Goal: Transaction & Acquisition: Obtain resource

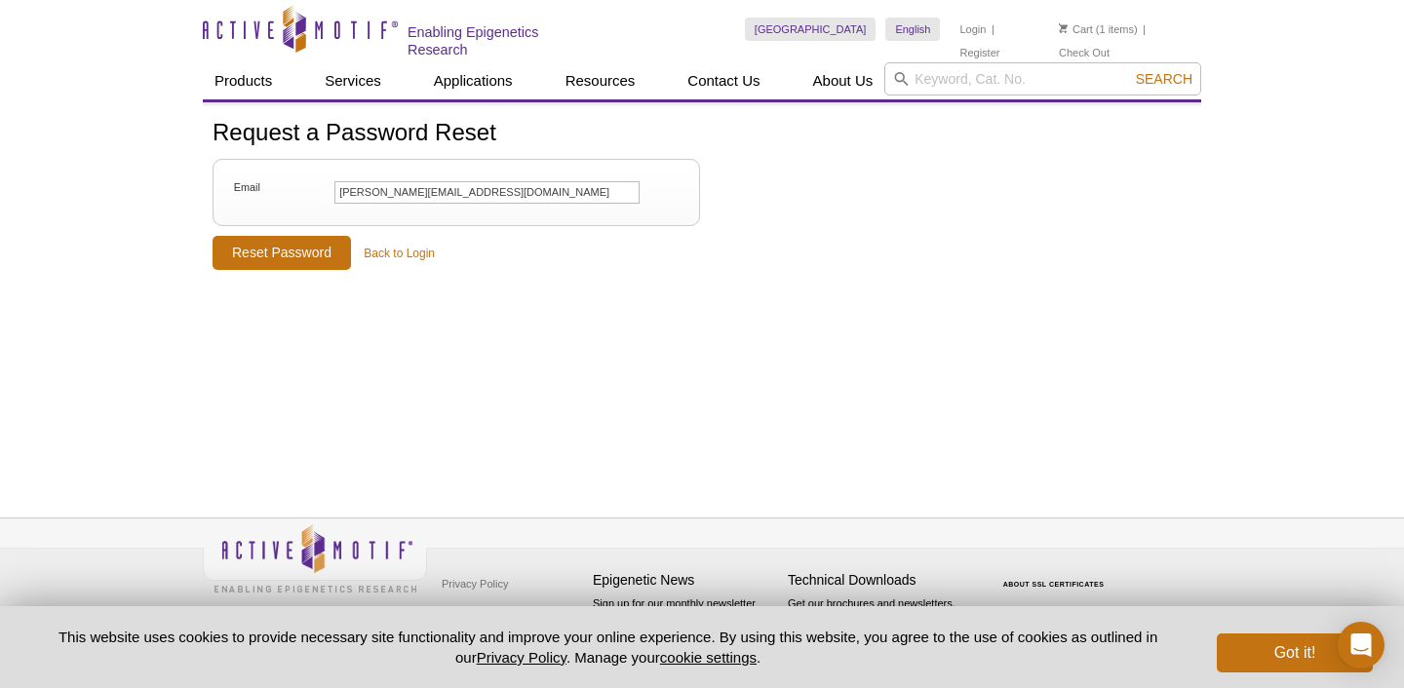
type input "margot.lugoboni@uca.fr"
click at [281, 250] on input "Reset Password" at bounding box center [282, 253] width 138 height 34
click at [324, 257] on input "Reset Password" at bounding box center [282, 253] width 138 height 34
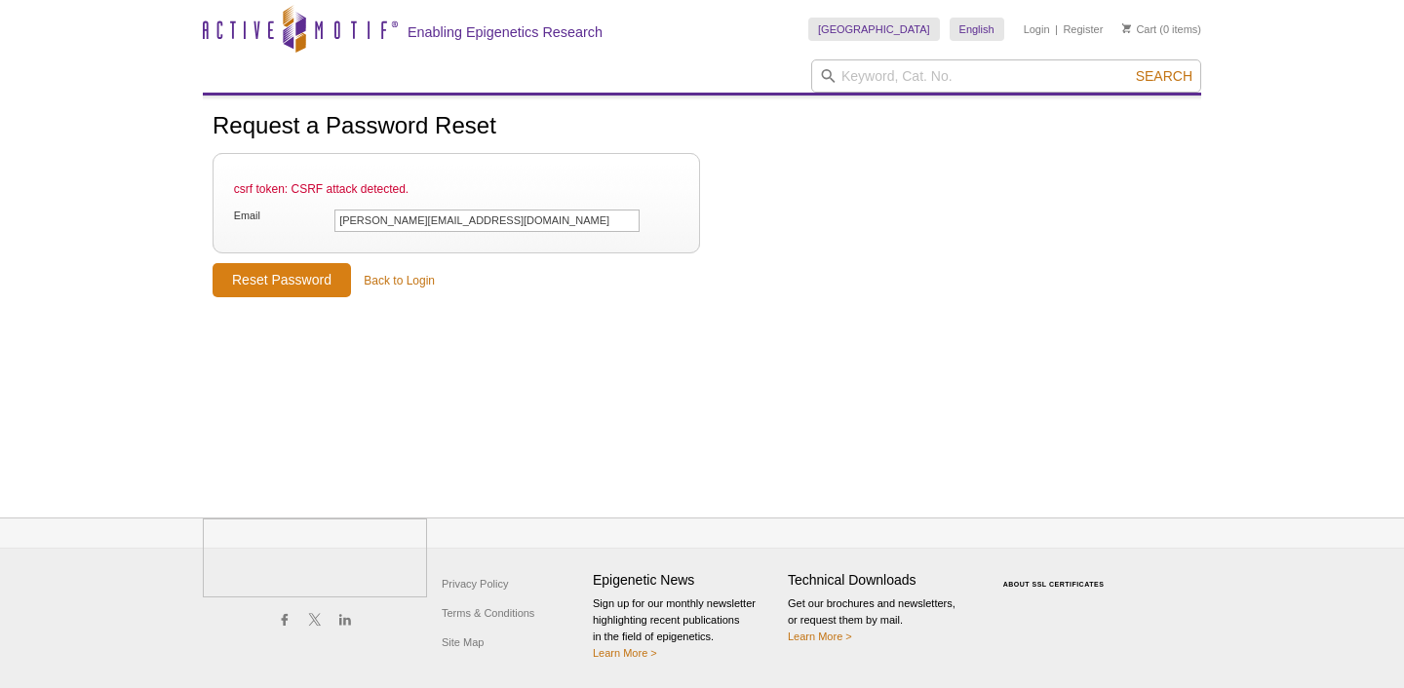
click at [238, 287] on input "Reset Password" at bounding box center [282, 280] width 138 height 34
click at [325, 276] on input "Reset Password" at bounding box center [282, 280] width 138 height 34
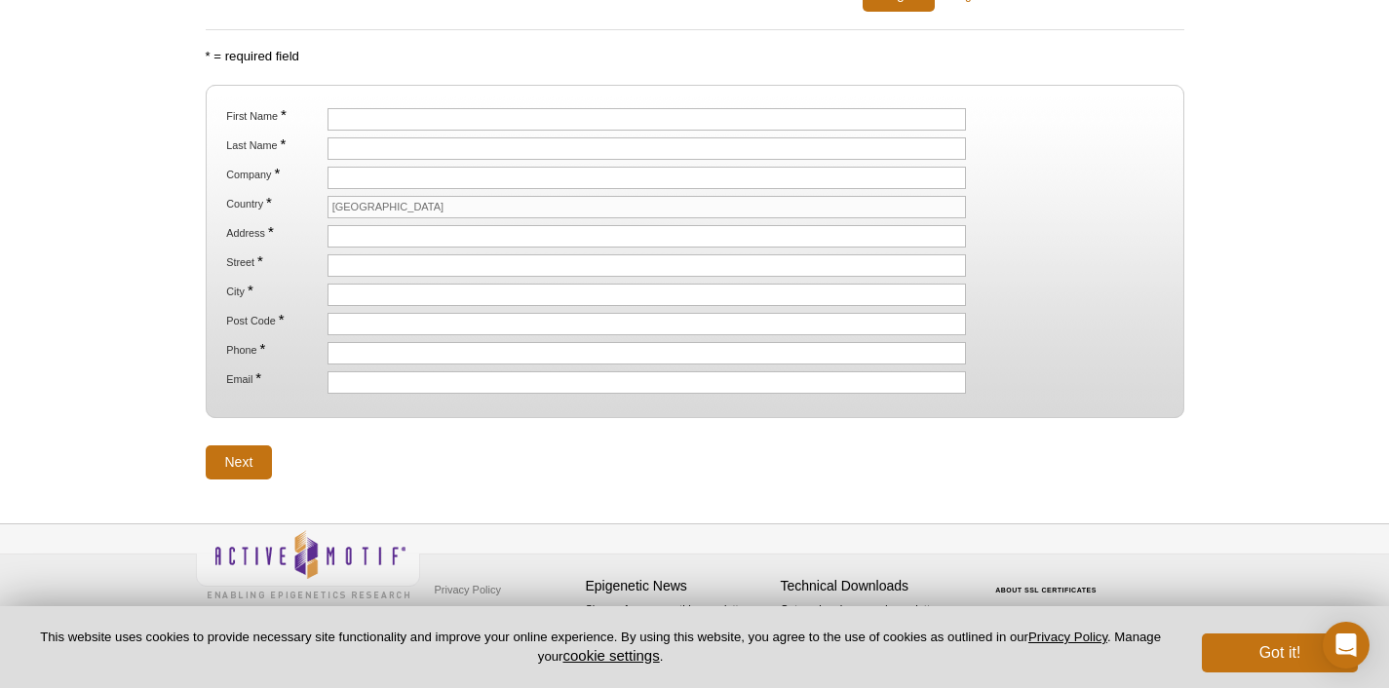
scroll to position [329, 0]
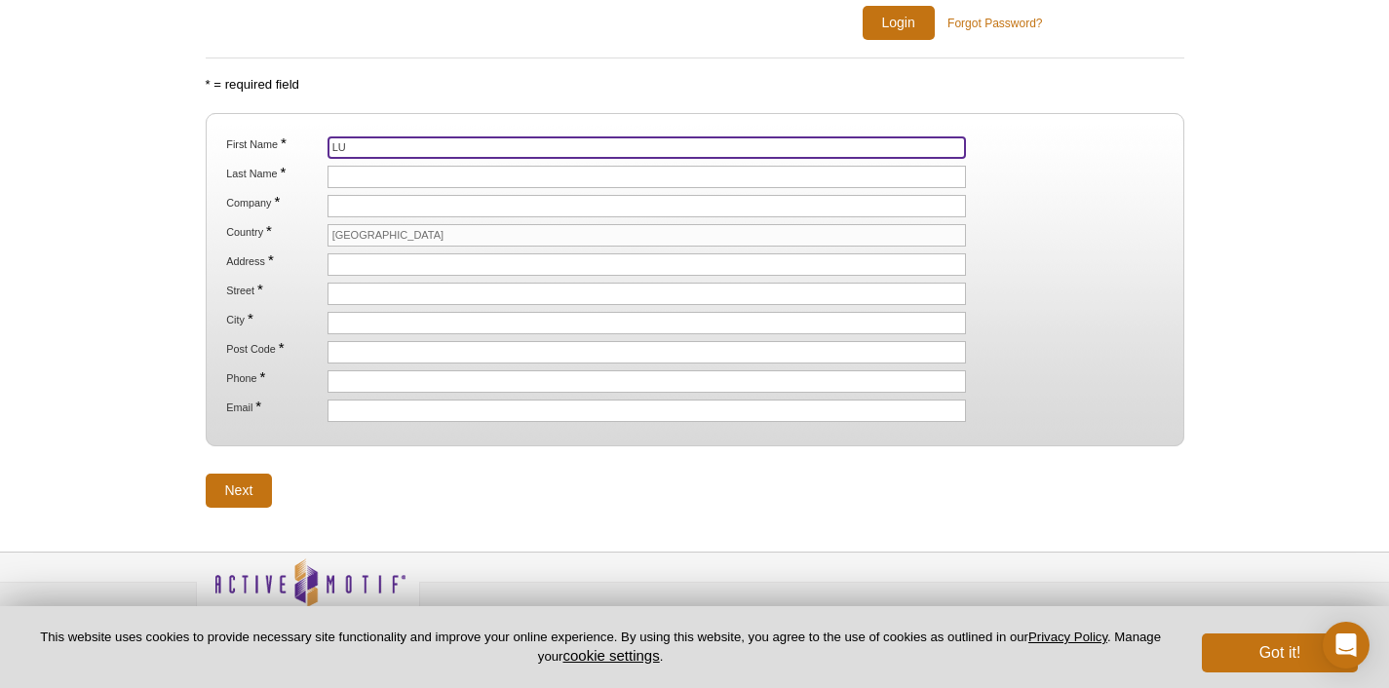
type input "L"
type input "Margot"
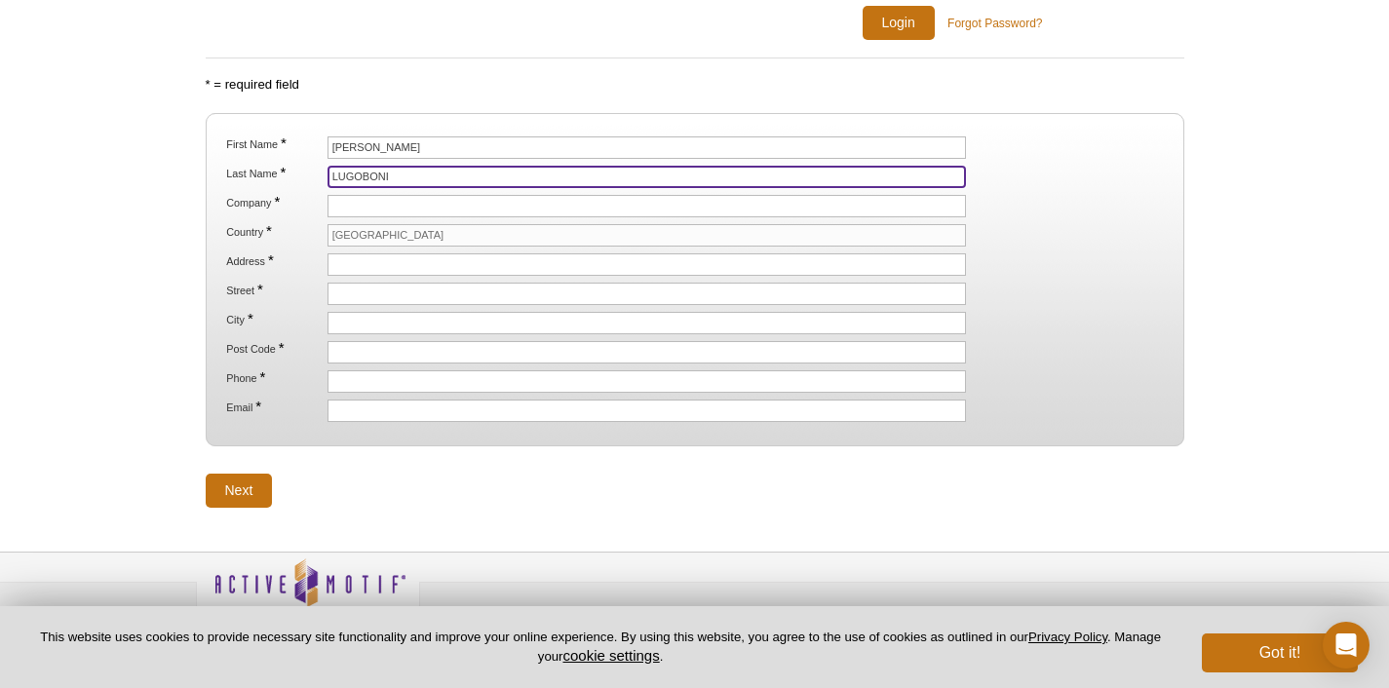
type input "LUGOBONI"
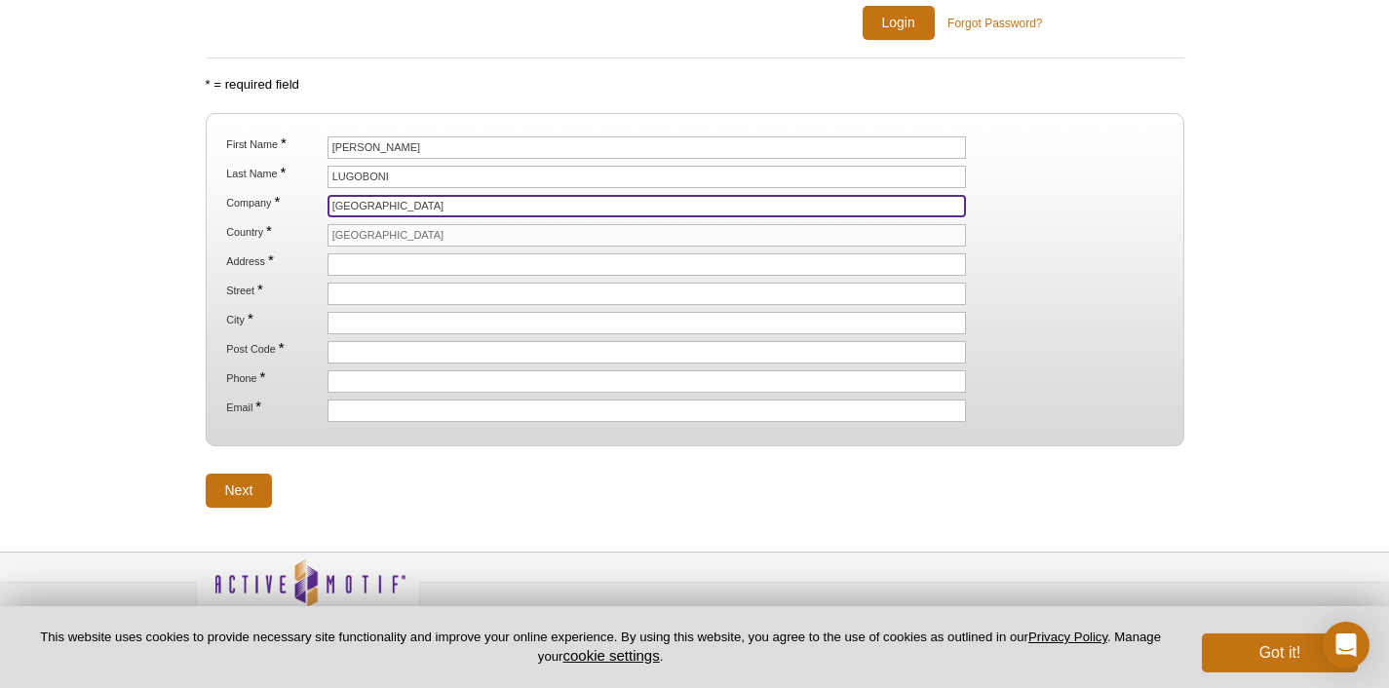
type input "Université Clermont Auvergne"
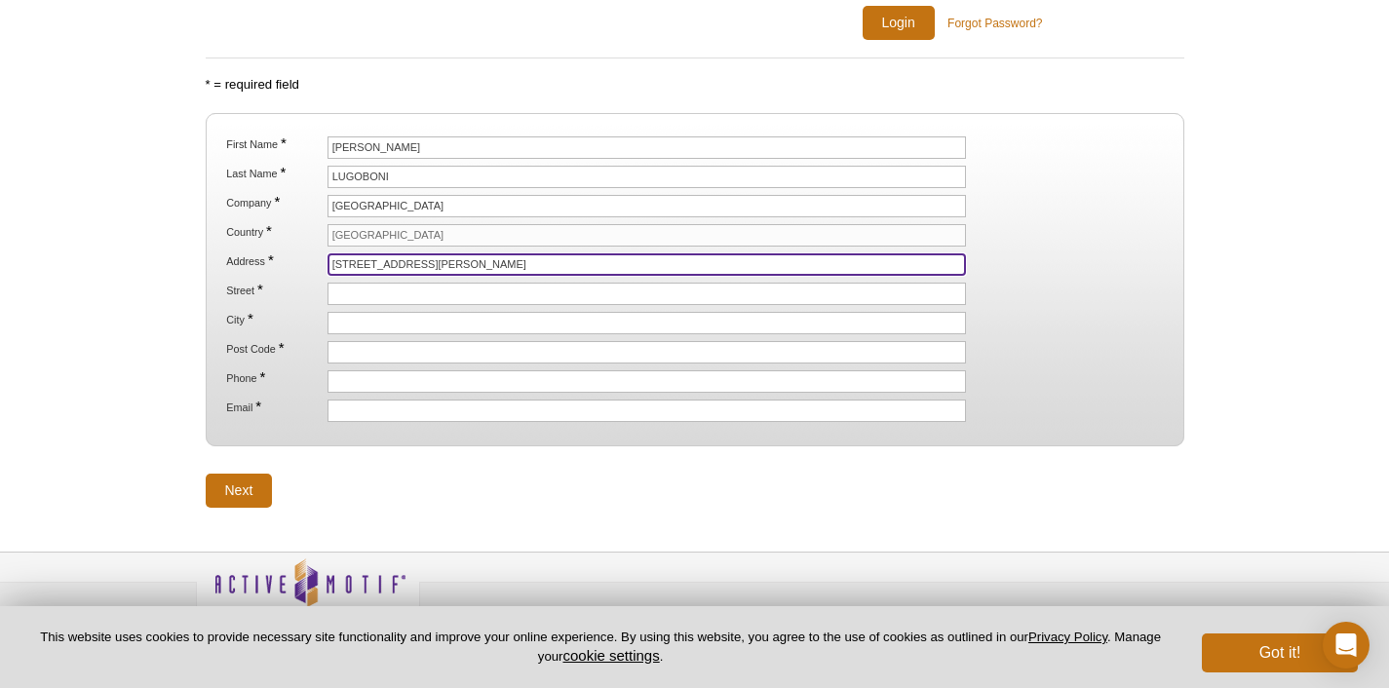
drag, startPoint x: 461, startPoint y: 259, endPoint x: 330, endPoint y: 245, distance: 131.4
click at [330, 245] on ol "First Name * Margot Last Name * LUGOBONI Company * Université Clermont Auvergne…" at bounding box center [694, 279] width 944 height 286
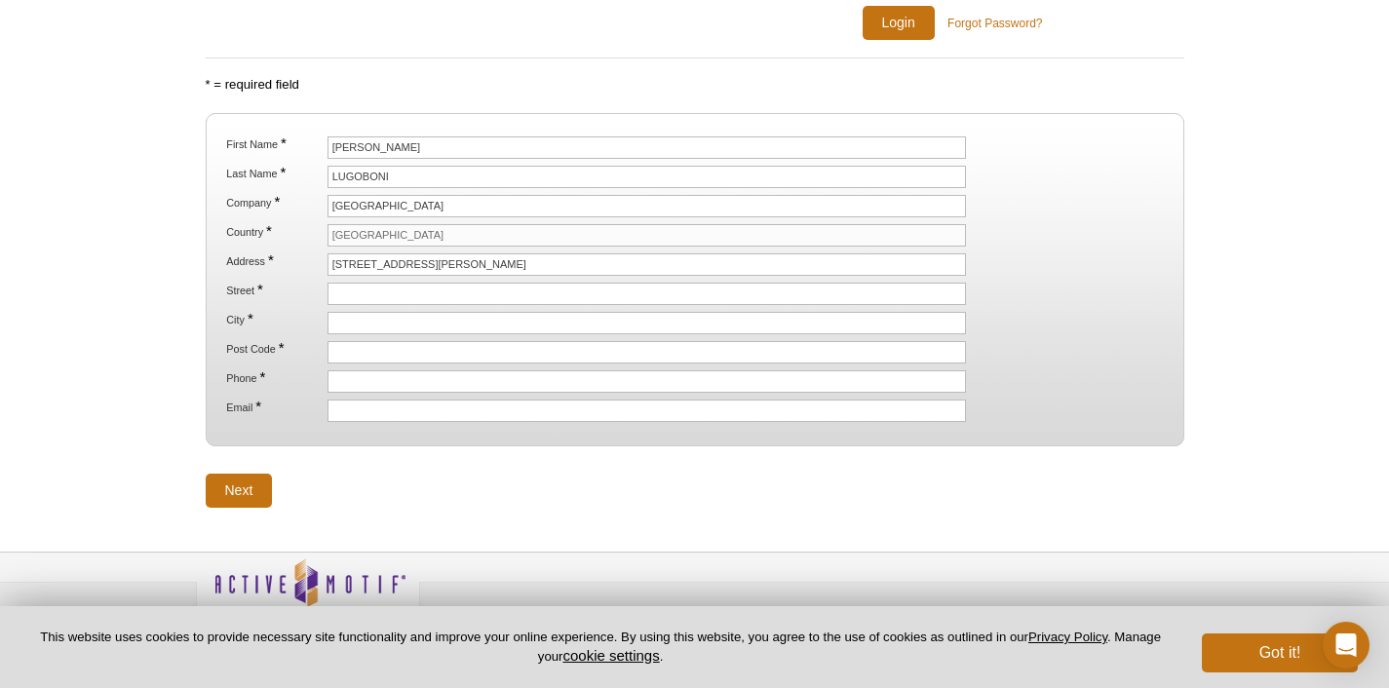
click at [324, 296] on li "Street *" at bounding box center [694, 294] width 940 height 22
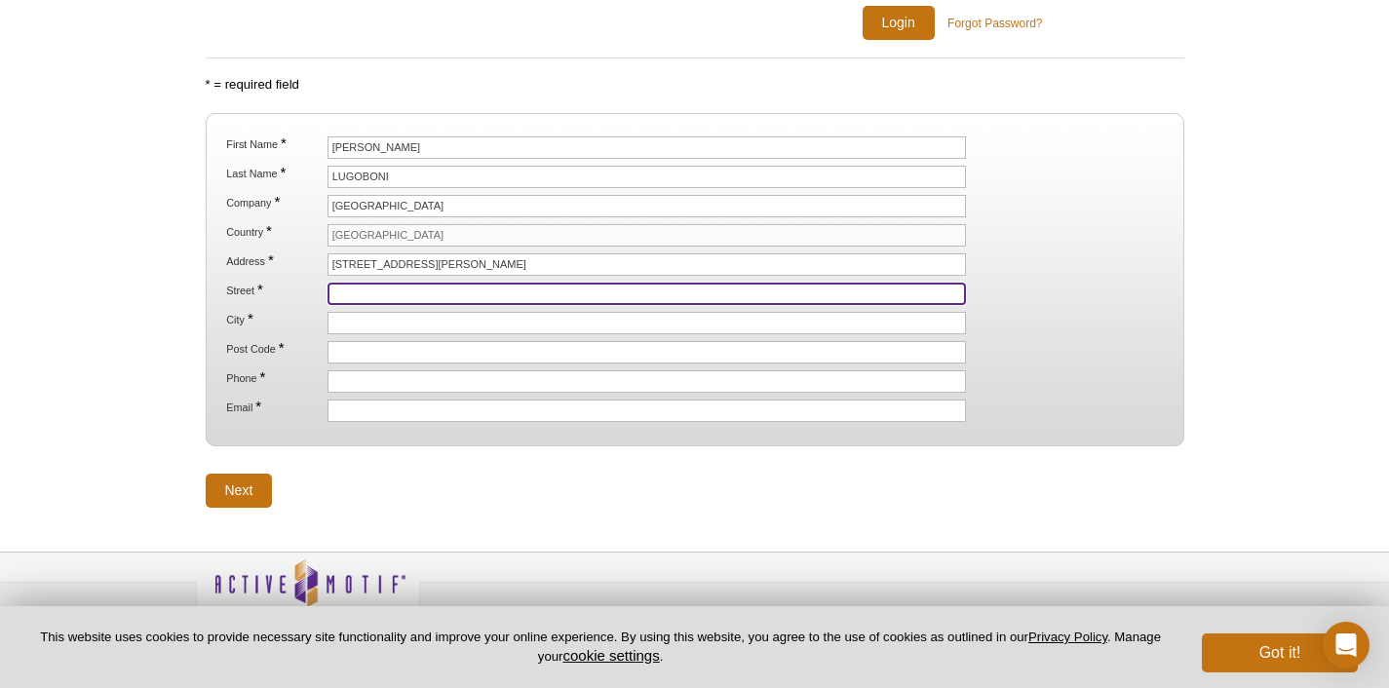
click at [368, 284] on input "Street *" at bounding box center [647, 294] width 639 height 22
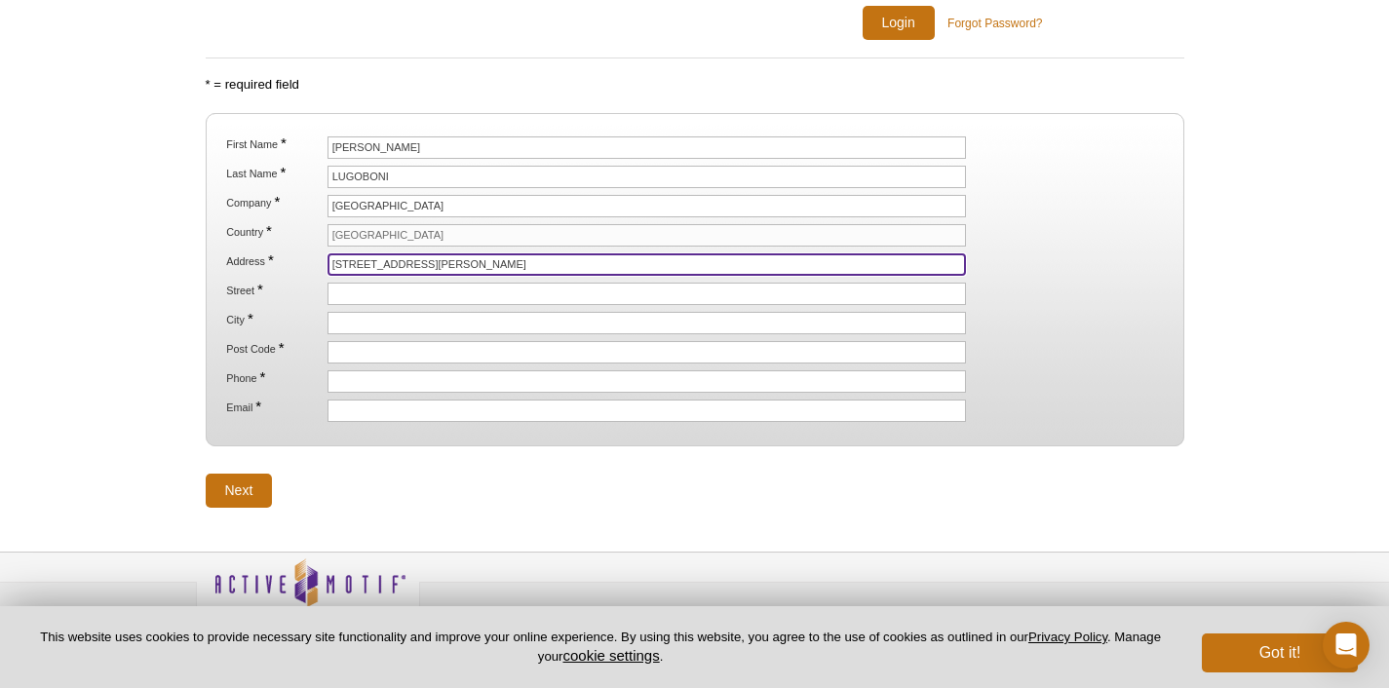
drag, startPoint x: 486, startPoint y: 261, endPoint x: 346, endPoint y: 258, distance: 140.4
click at [346, 258] on input "28 place henri Dunant" at bounding box center [647, 264] width 639 height 22
type input "28"
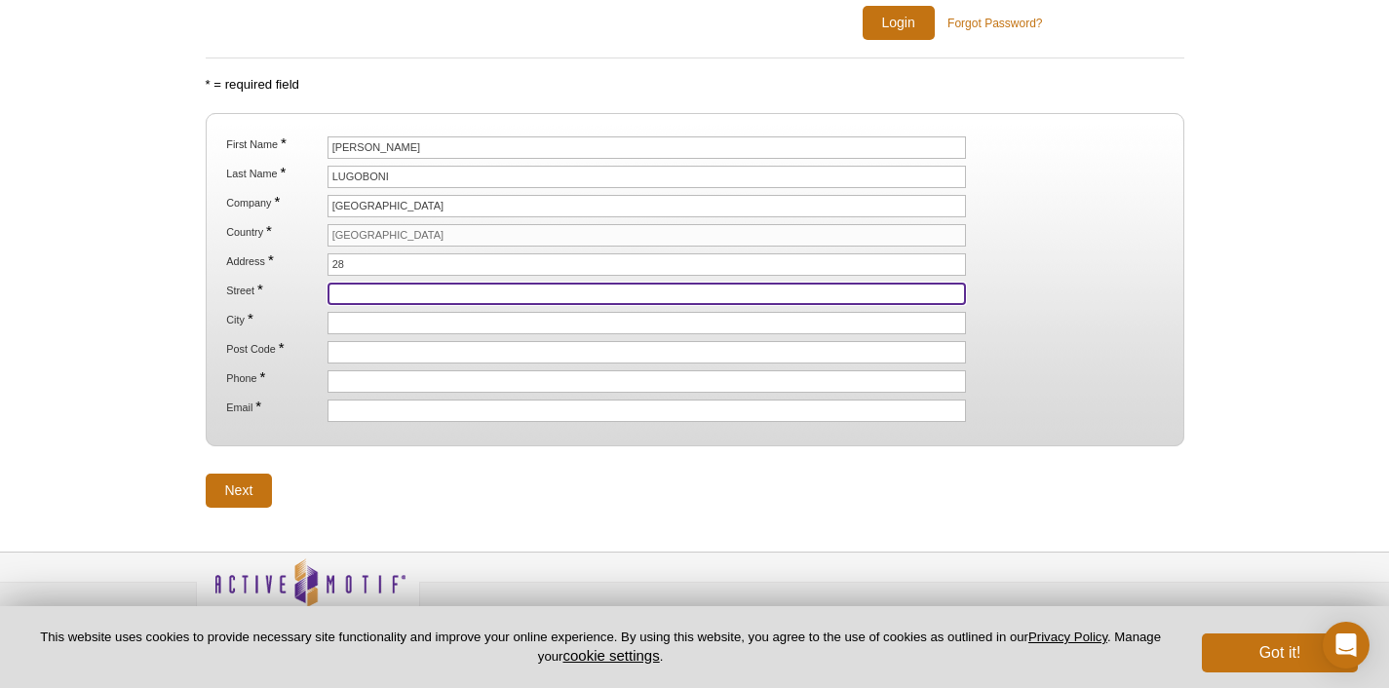
click at [359, 288] on input "Street *" at bounding box center [647, 294] width 639 height 22
paste input "place henri Dunant"
type input "place henri Dunant"
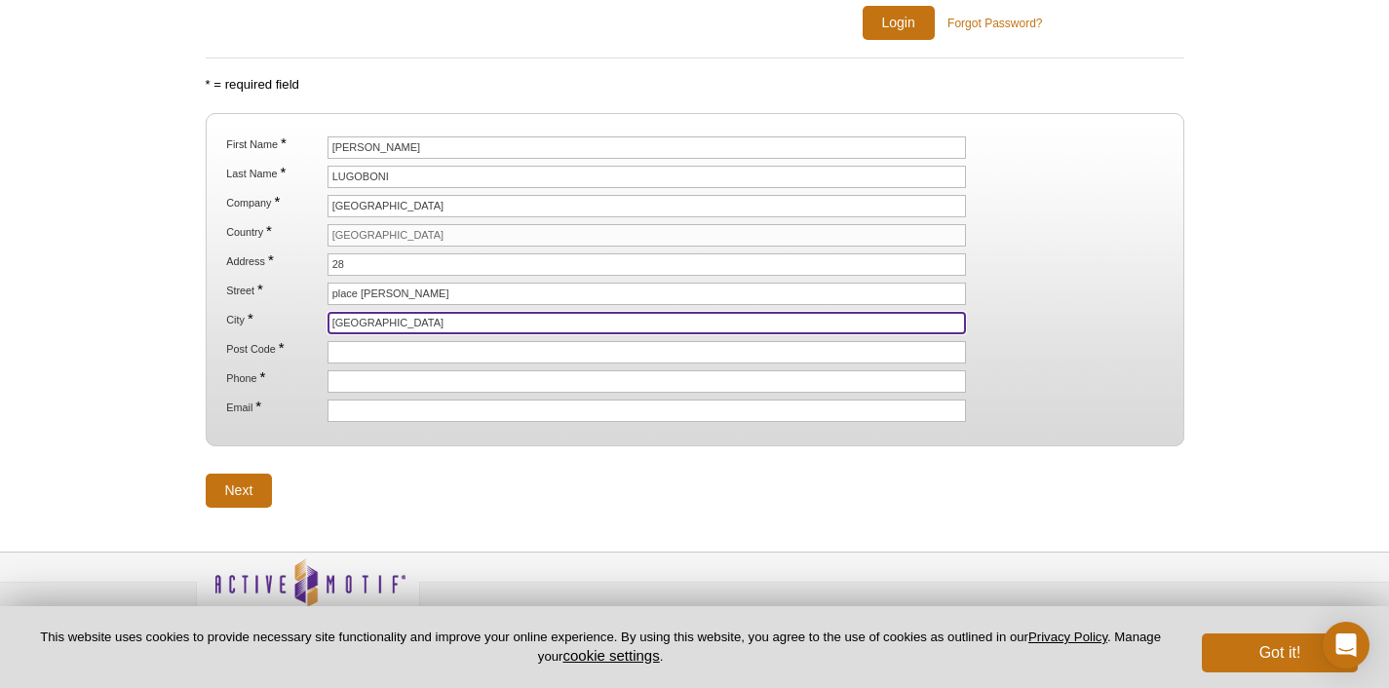
type input "Clermont-ferrand"
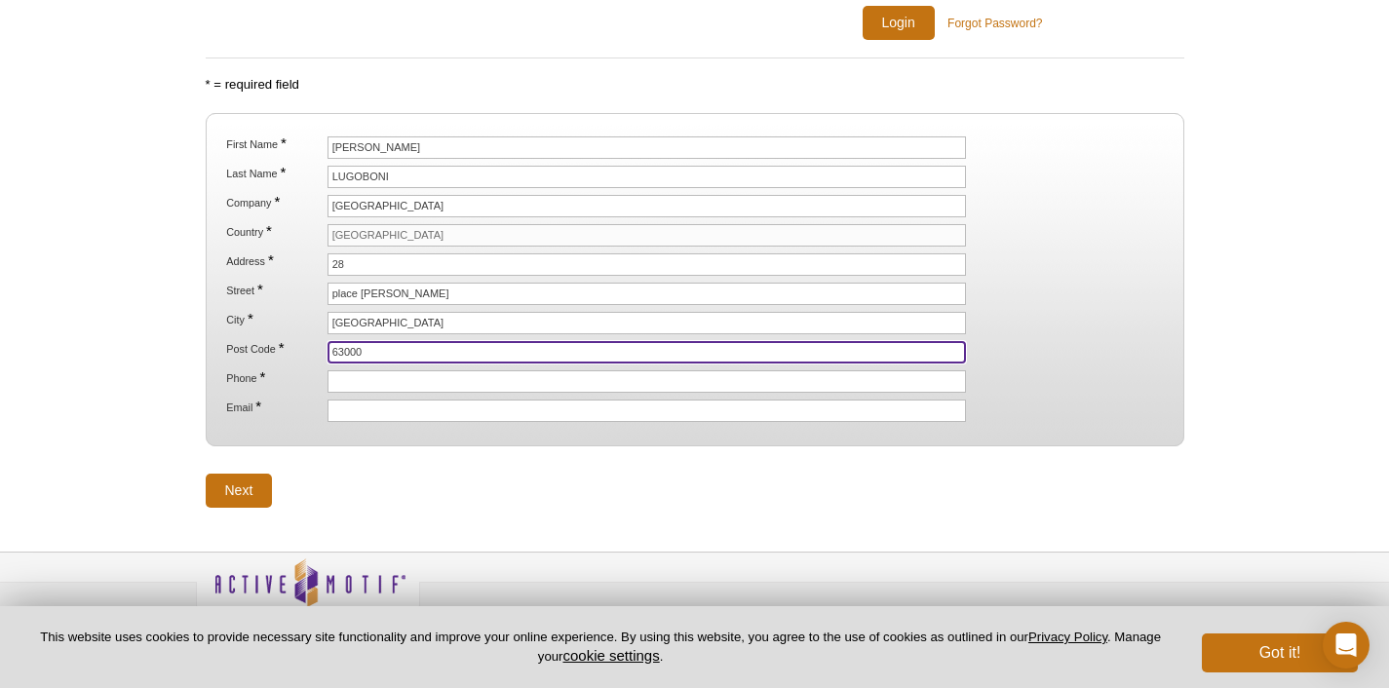
type input "63000"
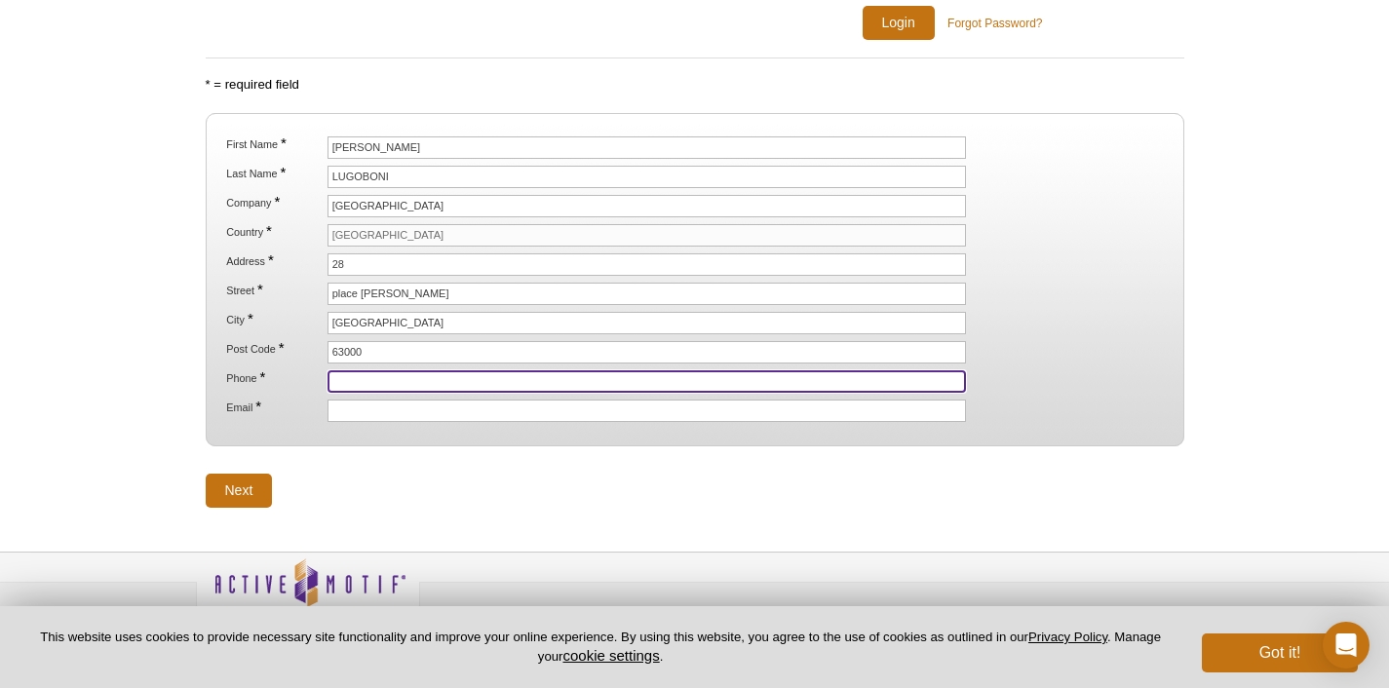
scroll to position [298, 0]
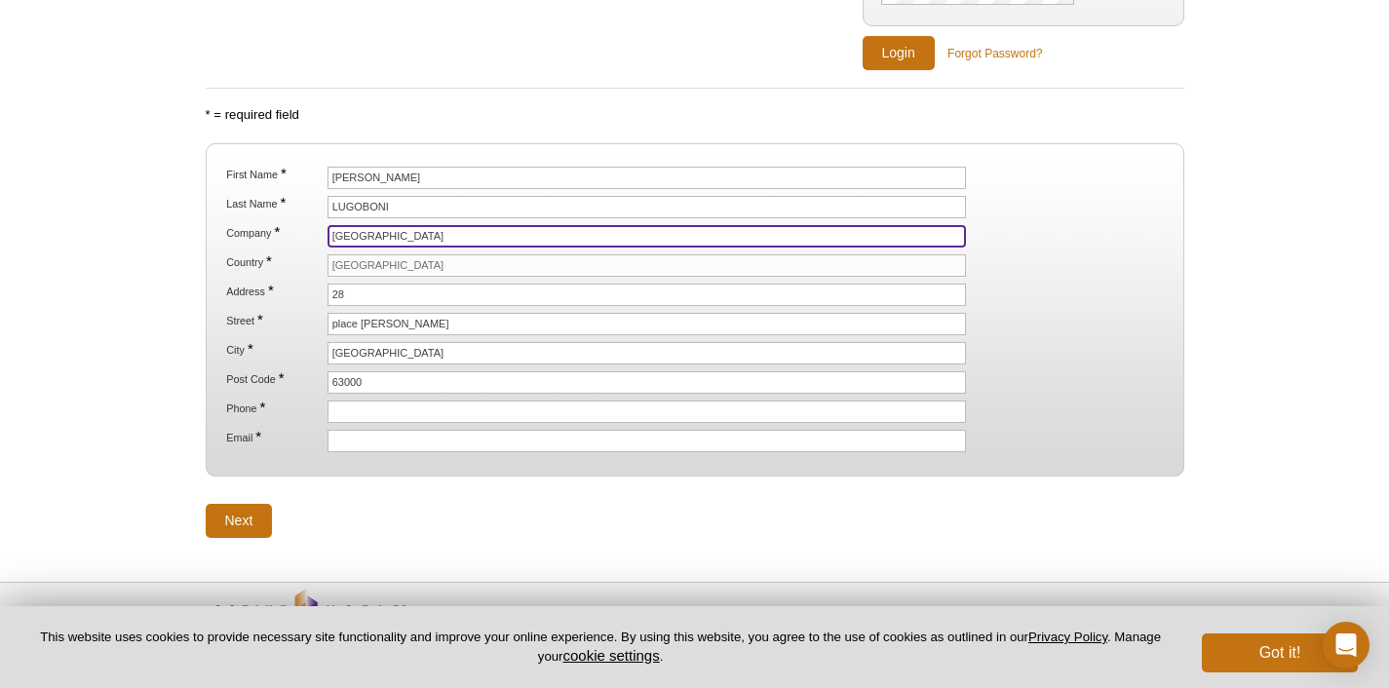
drag, startPoint x: 488, startPoint y: 239, endPoint x: 235, endPoint y: 224, distance: 253.9
click at [235, 225] on li "Company * Université Clermont Auvergne" at bounding box center [694, 236] width 940 height 22
paste input "Gred: Umr 6293 Inserm U 1103"
type input "Gred: Umr 6293 Inserm U 1103"
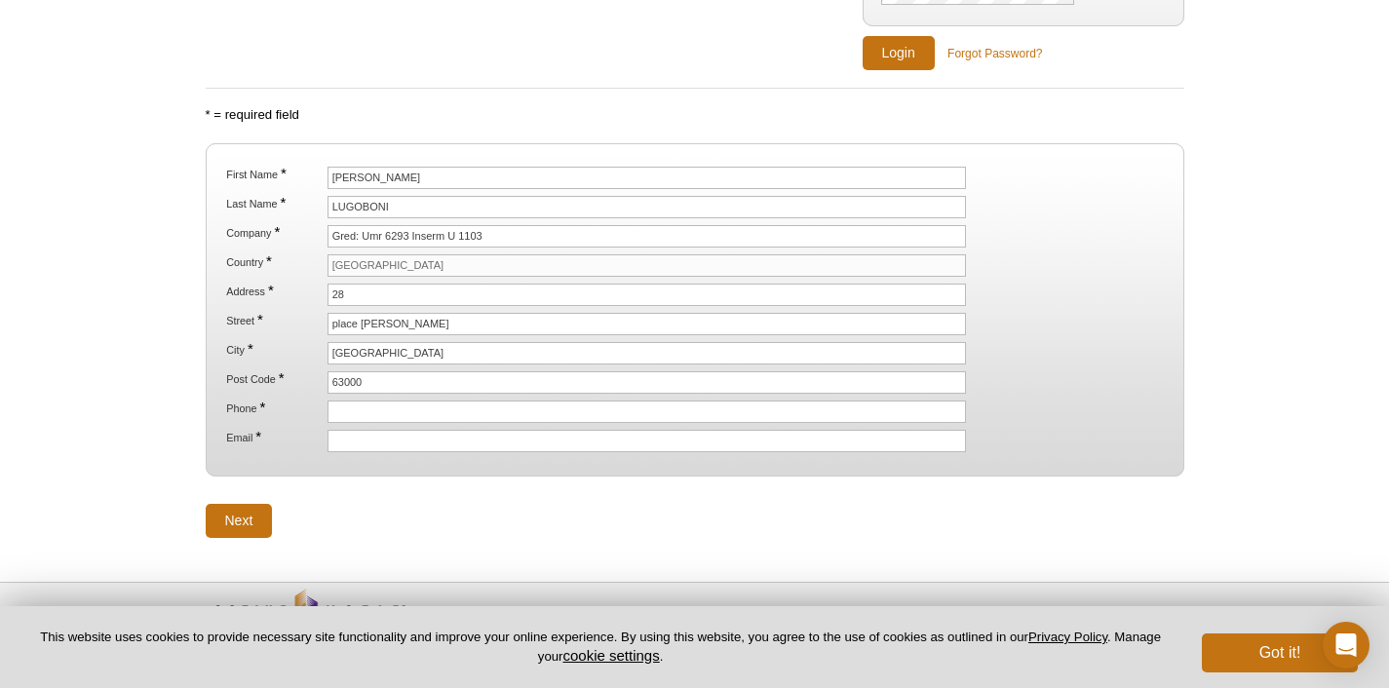
click at [458, 309] on ol "First Name * Margot Last Name * LUGOBONI Company * Gred: Umr 6293 Inserm U 1103…" at bounding box center [694, 310] width 944 height 286
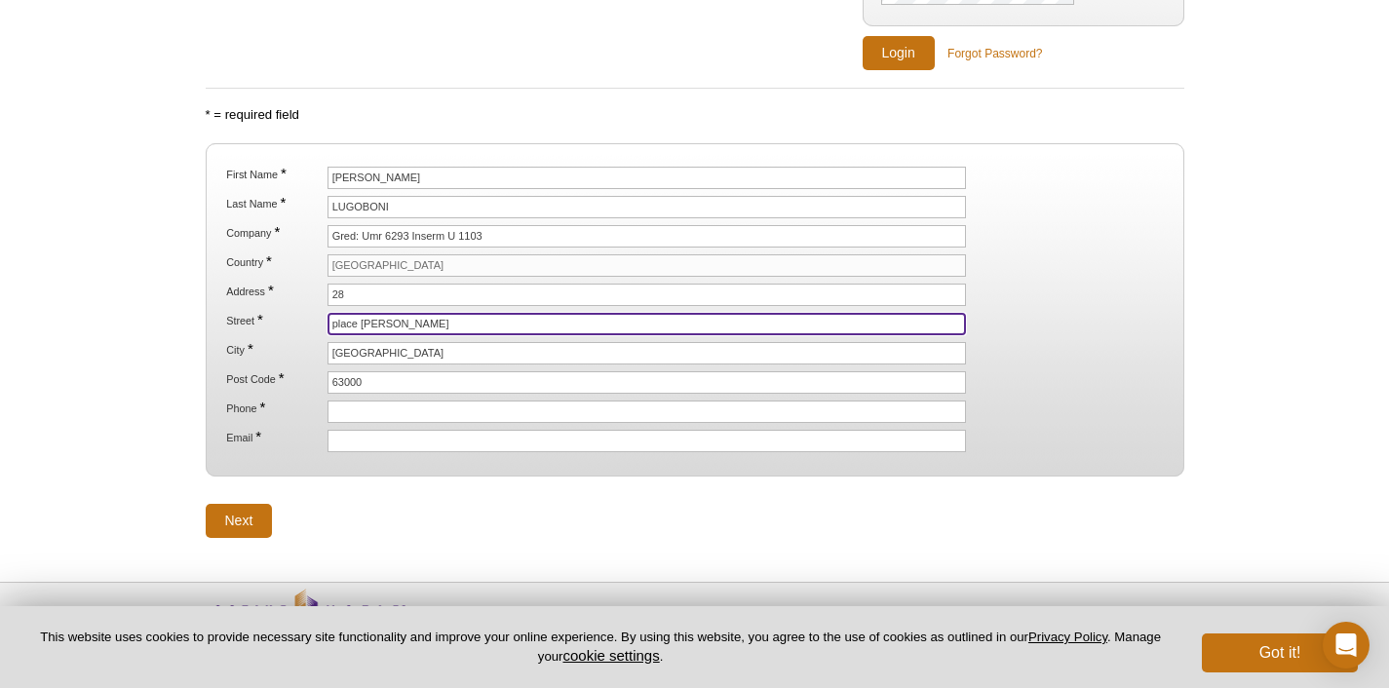
drag, startPoint x: 427, startPoint y: 323, endPoint x: 282, endPoint y: 309, distance: 145.9
click at [282, 309] on ol "First Name * Margot Last Name * LUGOBONI Company * Gred: Umr 6293 Inserm U 1103…" at bounding box center [694, 310] width 944 height 286
paste input "Boulevard Pinel"
type input "Boulevard Pinel"
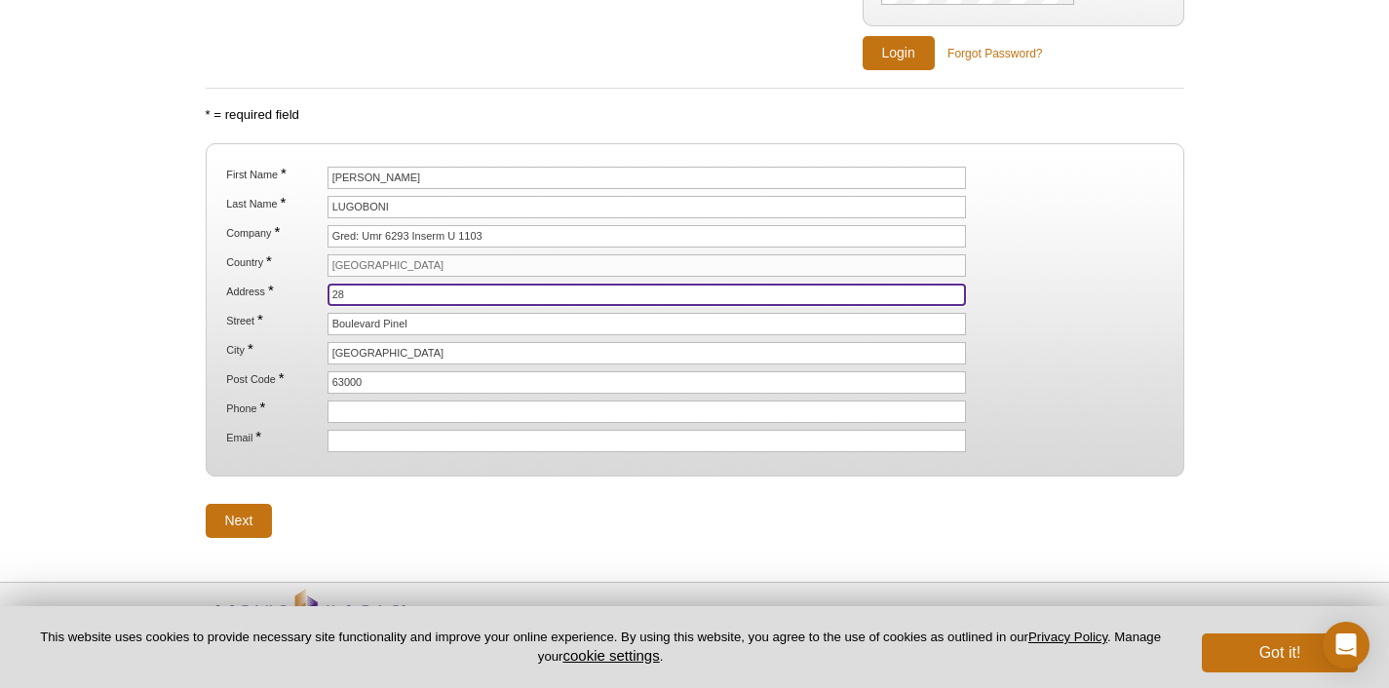
click at [377, 294] on input "28" at bounding box center [647, 295] width 639 height 22
type input "2"
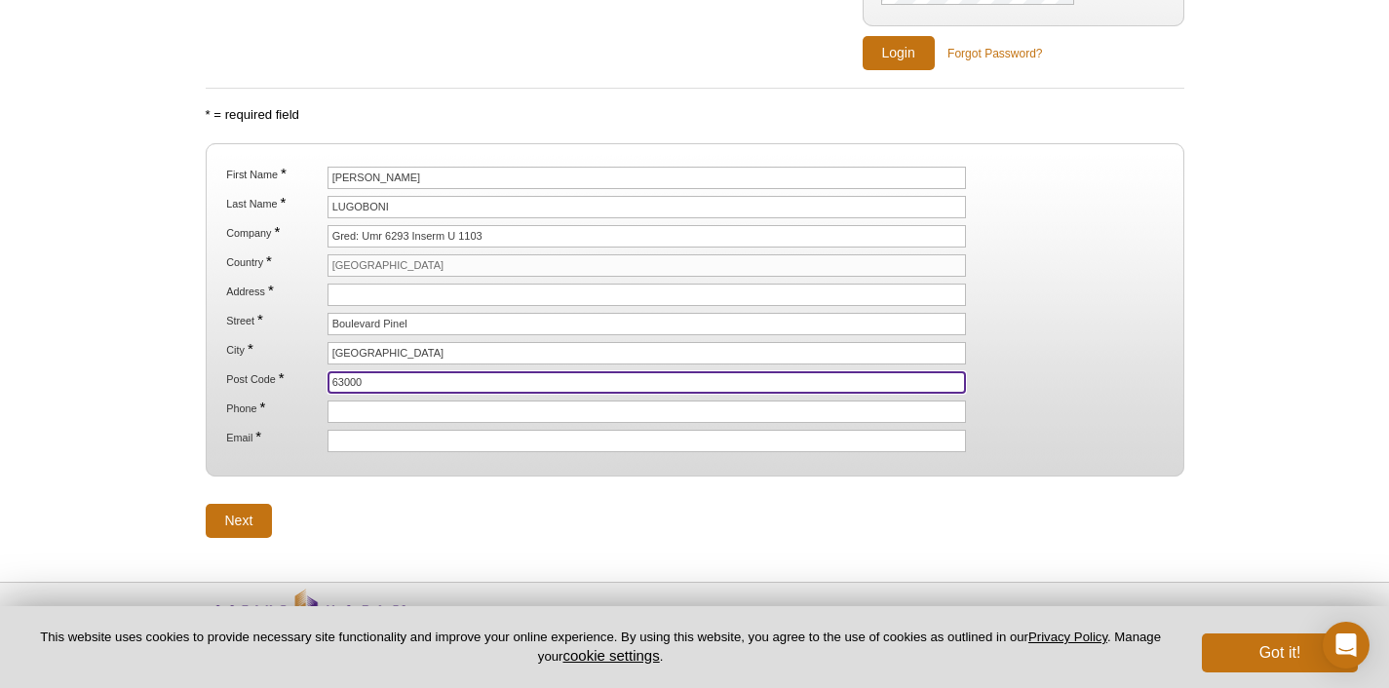
drag, startPoint x: 307, startPoint y: 379, endPoint x: 276, endPoint y: 376, distance: 31.3
click at [276, 376] on li "Post Code * 63000" at bounding box center [694, 382] width 940 height 22
paste input "9675"
type input "69675"
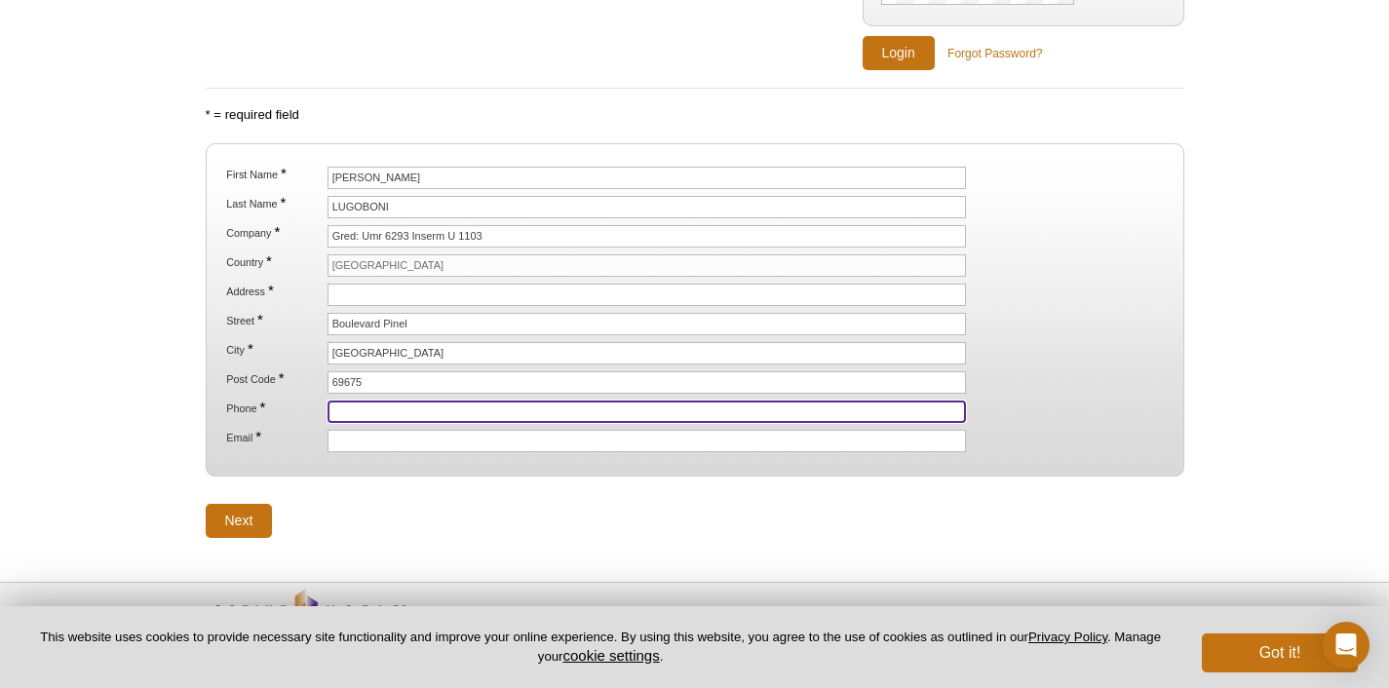
click at [399, 411] on input "Phone *" at bounding box center [647, 412] width 639 height 22
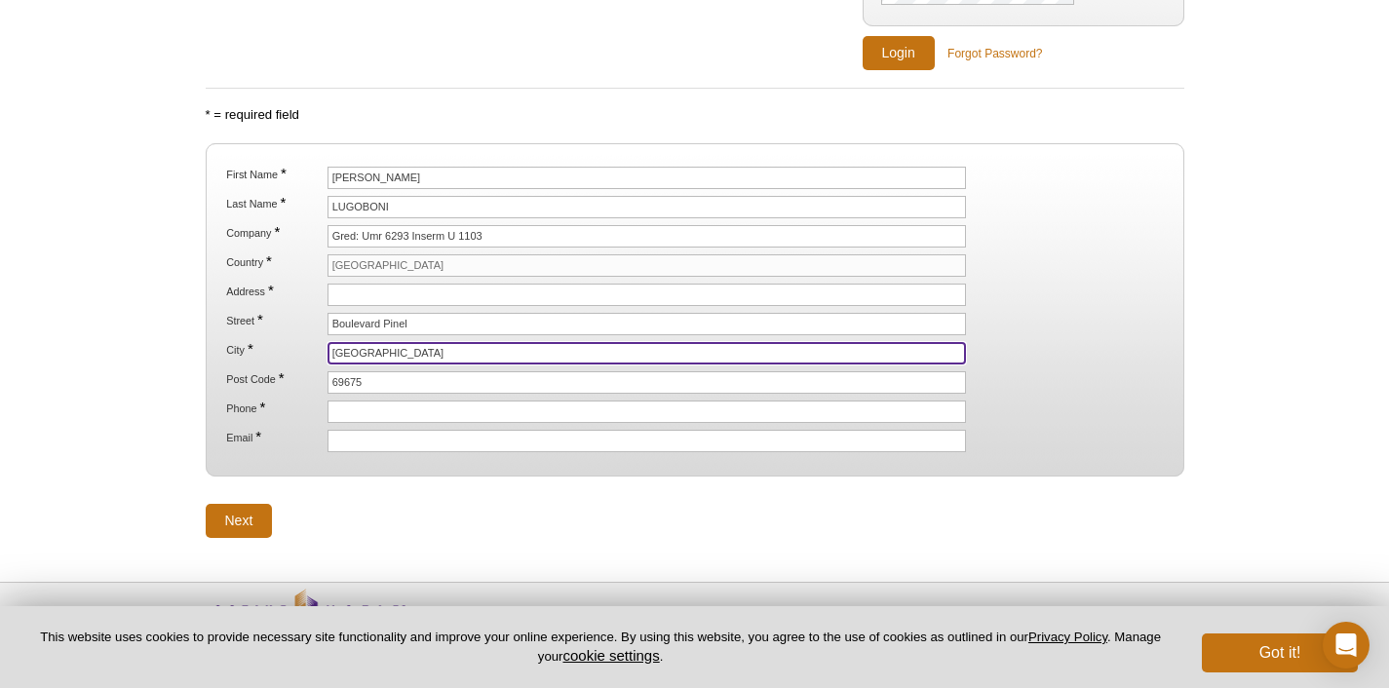
click at [444, 350] on input "Clermont-ferrand" at bounding box center [647, 353] width 639 height 22
drag, startPoint x: 434, startPoint y: 351, endPoint x: 245, endPoint y: 349, distance: 189.1
click at [245, 349] on li "City * Clermont-ferrand" at bounding box center [694, 353] width 940 height 22
type input "BRON CEDEX"
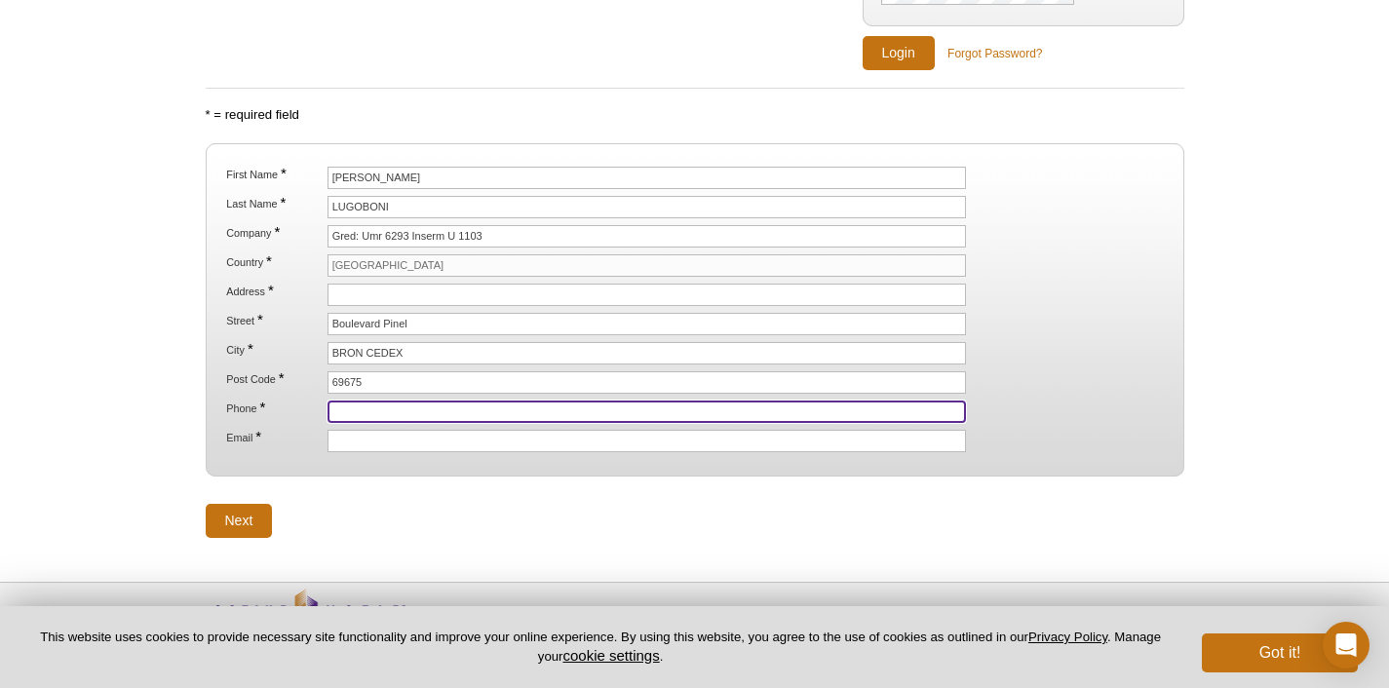
click at [355, 413] on input "Phone *" at bounding box center [647, 412] width 639 height 22
paste input "062 99 32 850"
click at [359, 406] on input "062 99 32 850" at bounding box center [647, 412] width 639 height 22
type input "0629932850"
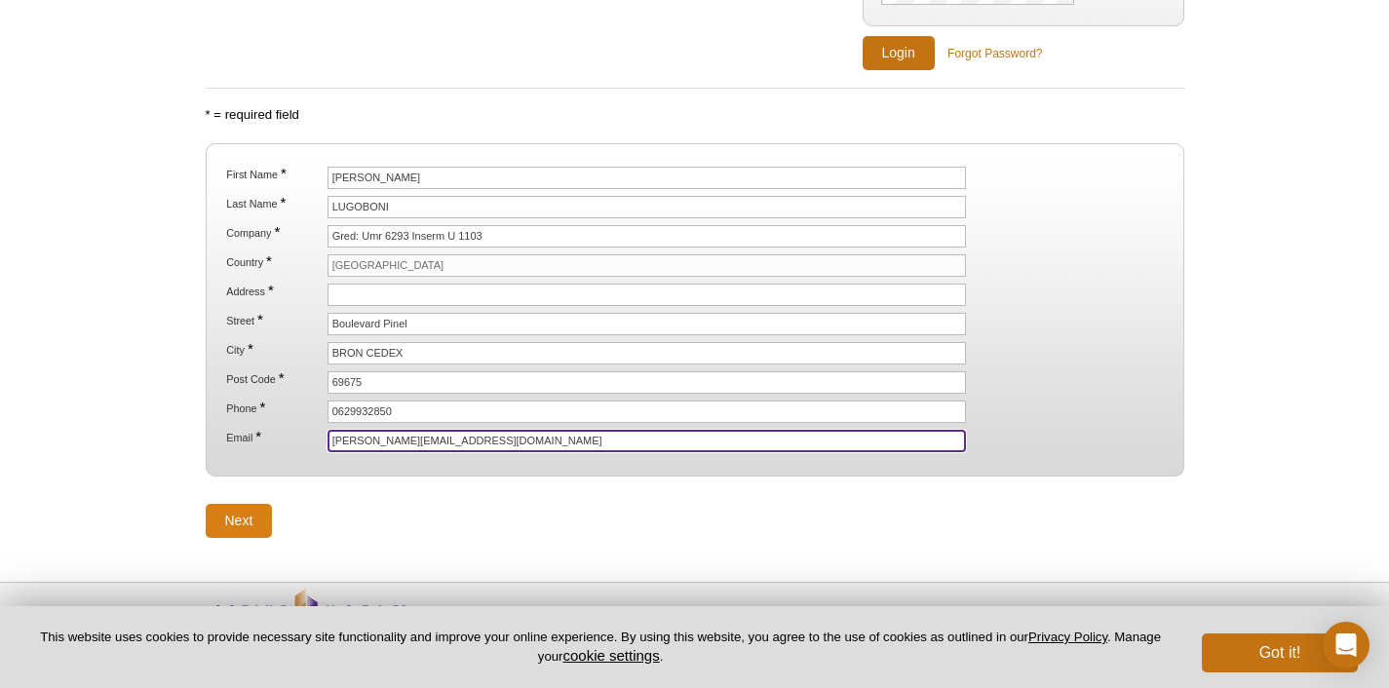
type input "[PERSON_NAME][EMAIL_ADDRESS][DOMAIN_NAME]"
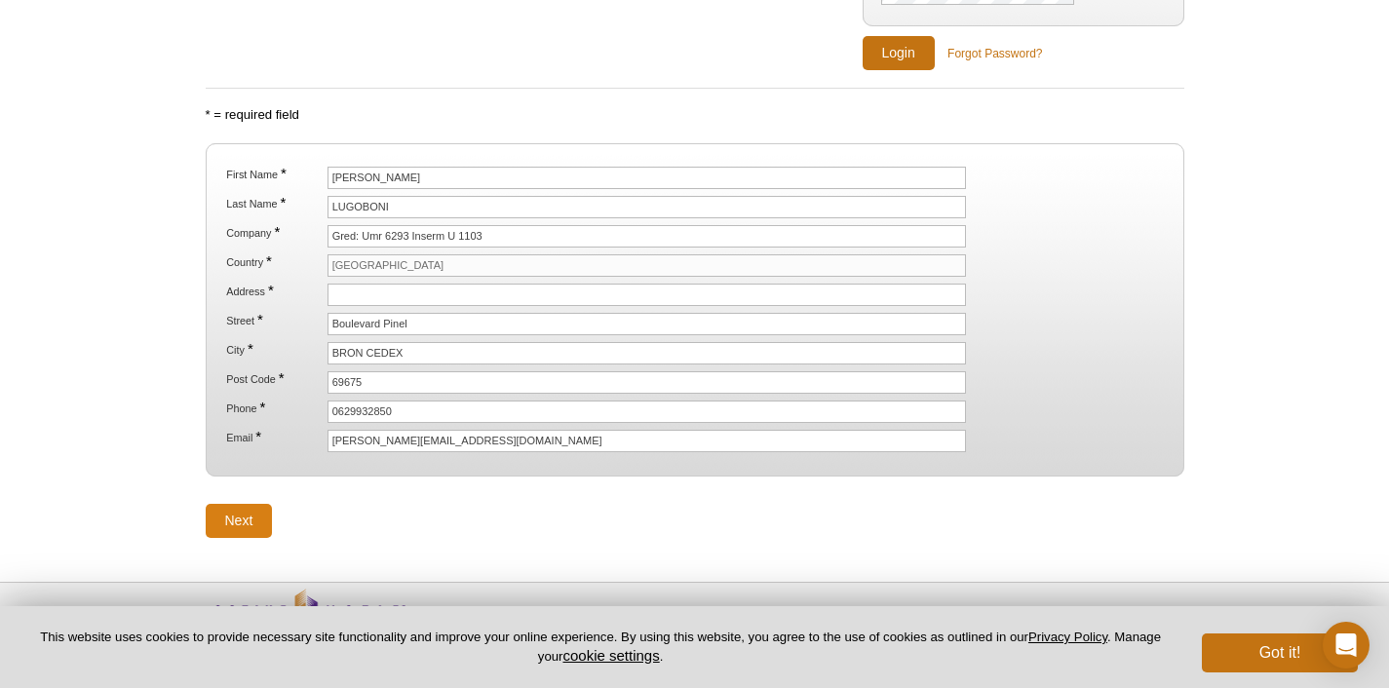
click at [231, 516] on input "Next" at bounding box center [239, 521] width 67 height 34
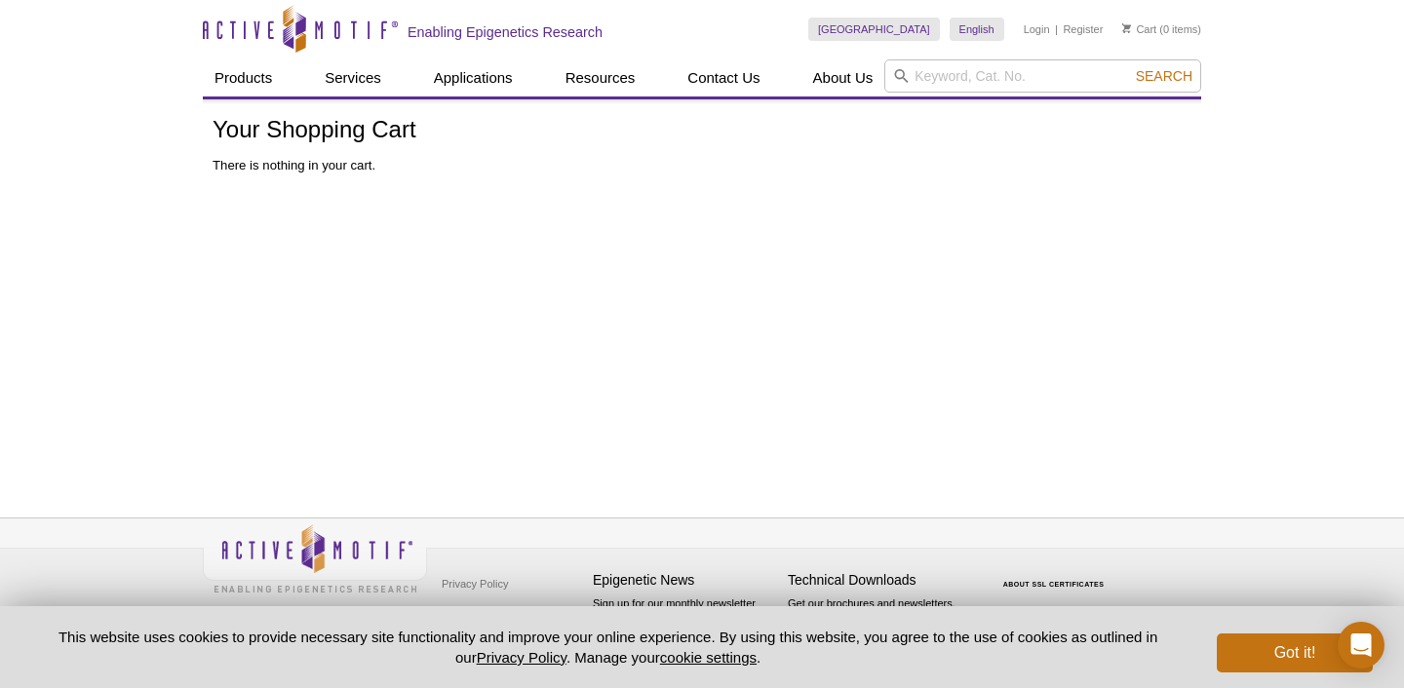
click at [987, 54] on div "[GEOGRAPHIC_DATA] [GEOGRAPHIC_DATA] [GEOGRAPHIC_DATA] [GEOGRAPHIC_DATA] [GEOGRA…" at bounding box center [1004, 29] width 393 height 59
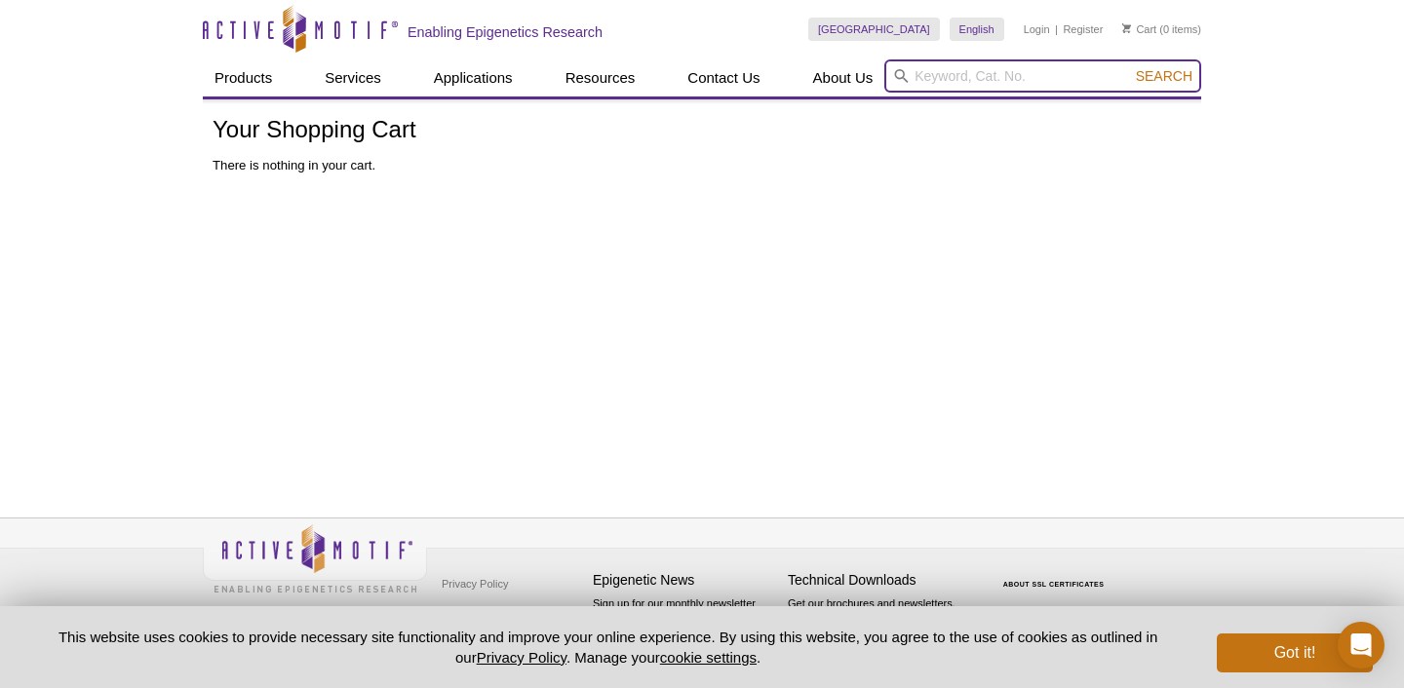
click at [994, 78] on input "search" at bounding box center [1042, 75] width 317 height 33
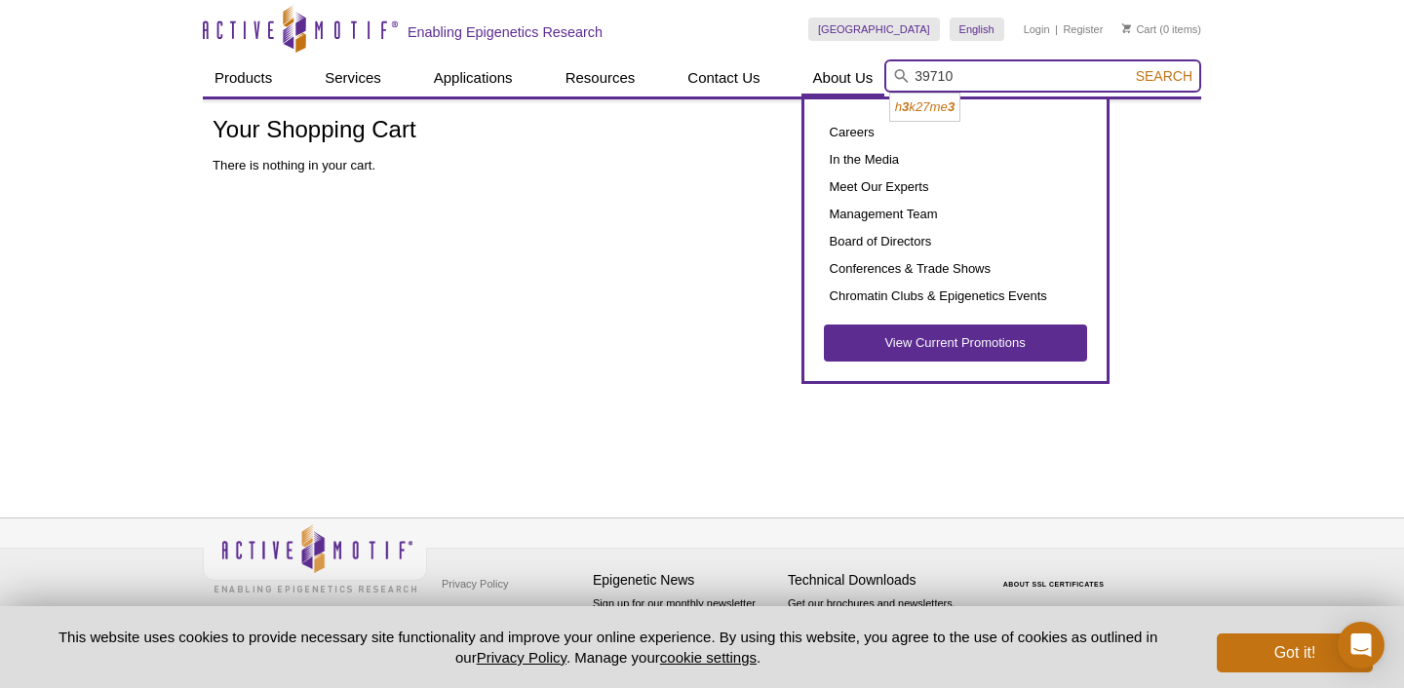
type input "39710"
click at [1165, 76] on button "Search" at bounding box center [1164, 76] width 68 height 18
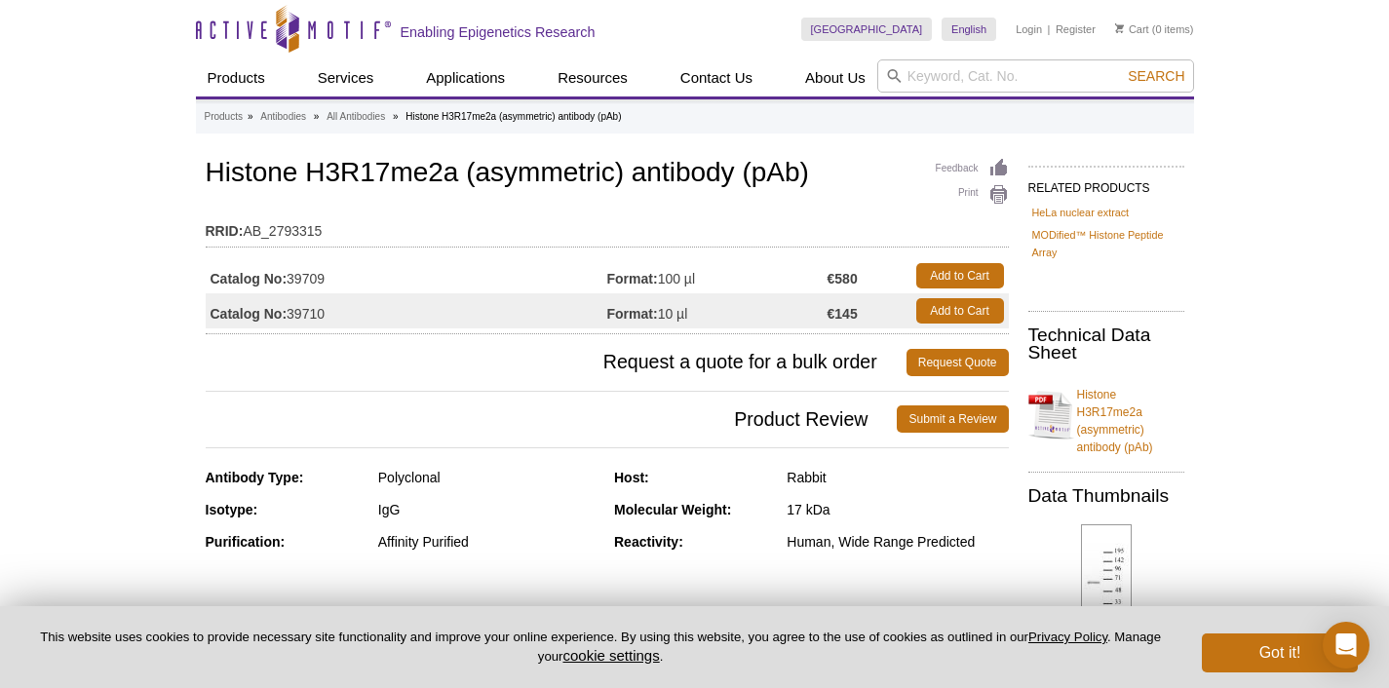
scroll to position [34, 0]
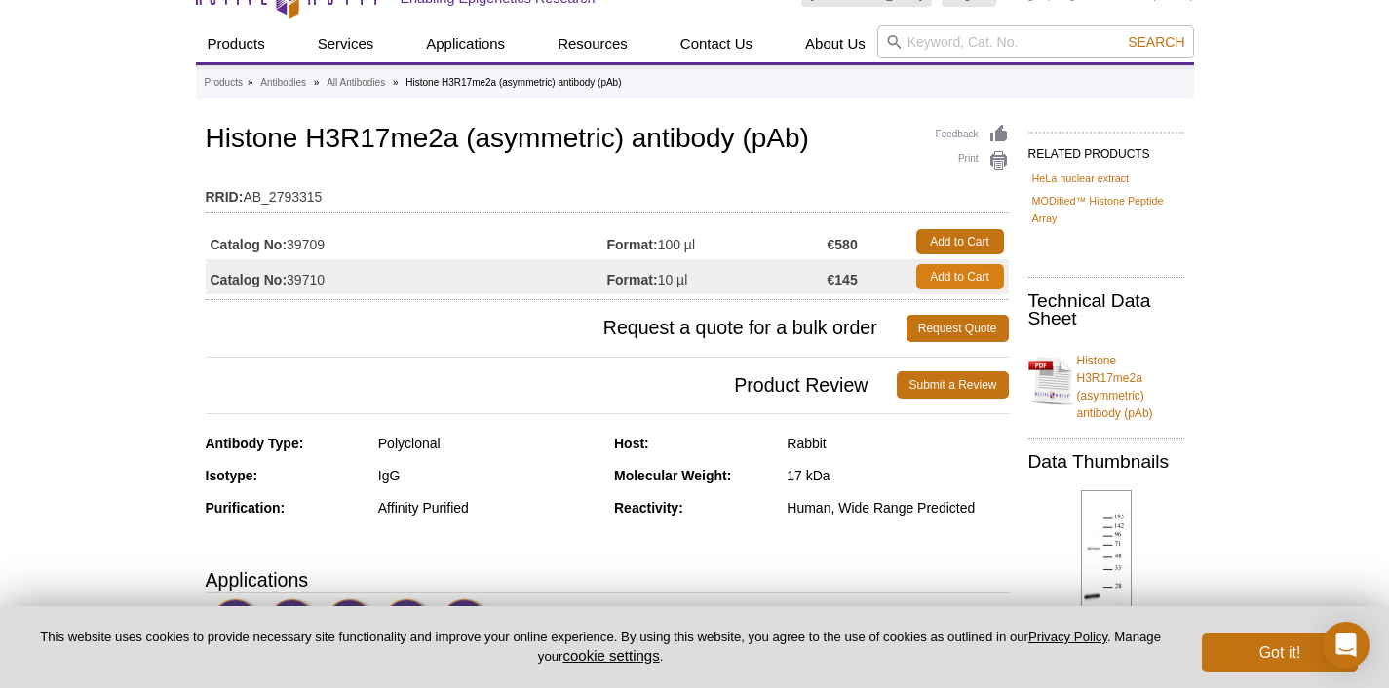
click at [996, 275] on link "Add to Cart" at bounding box center [960, 276] width 88 height 25
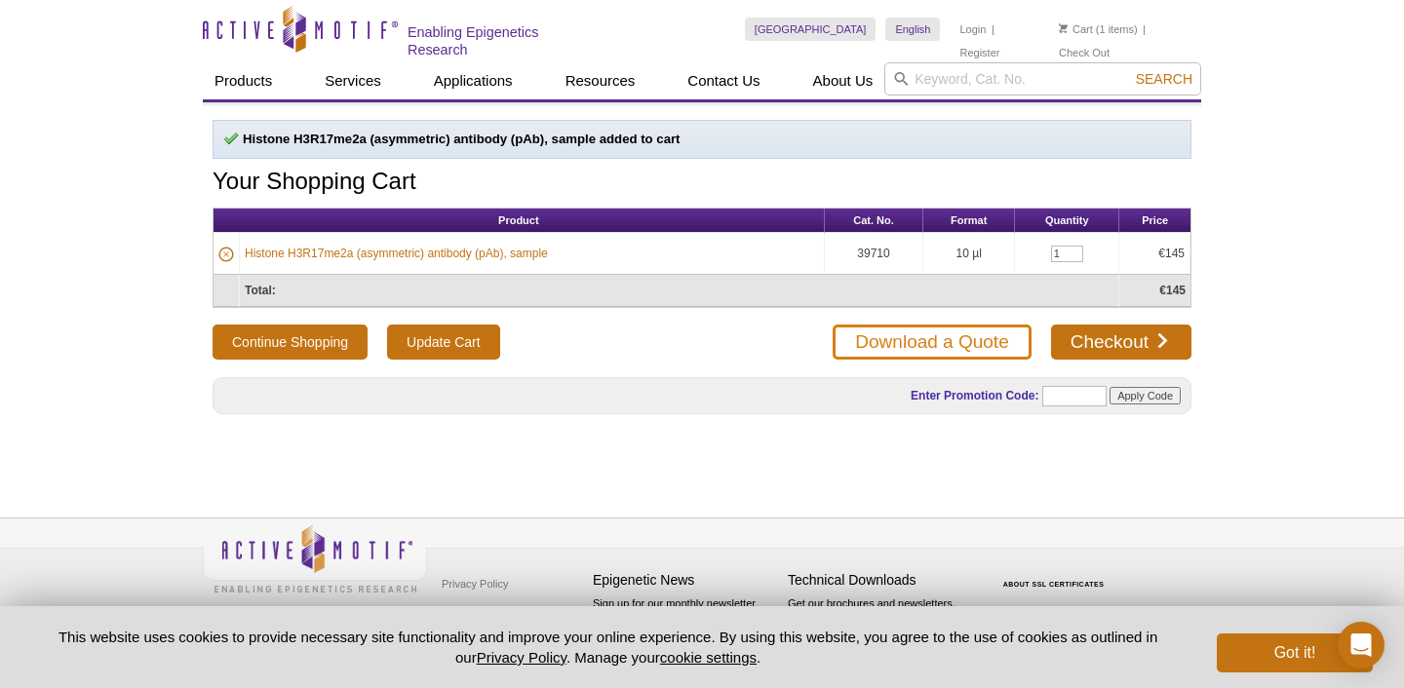
click at [982, 337] on link "Download a Quote" at bounding box center [931, 342] width 198 height 35
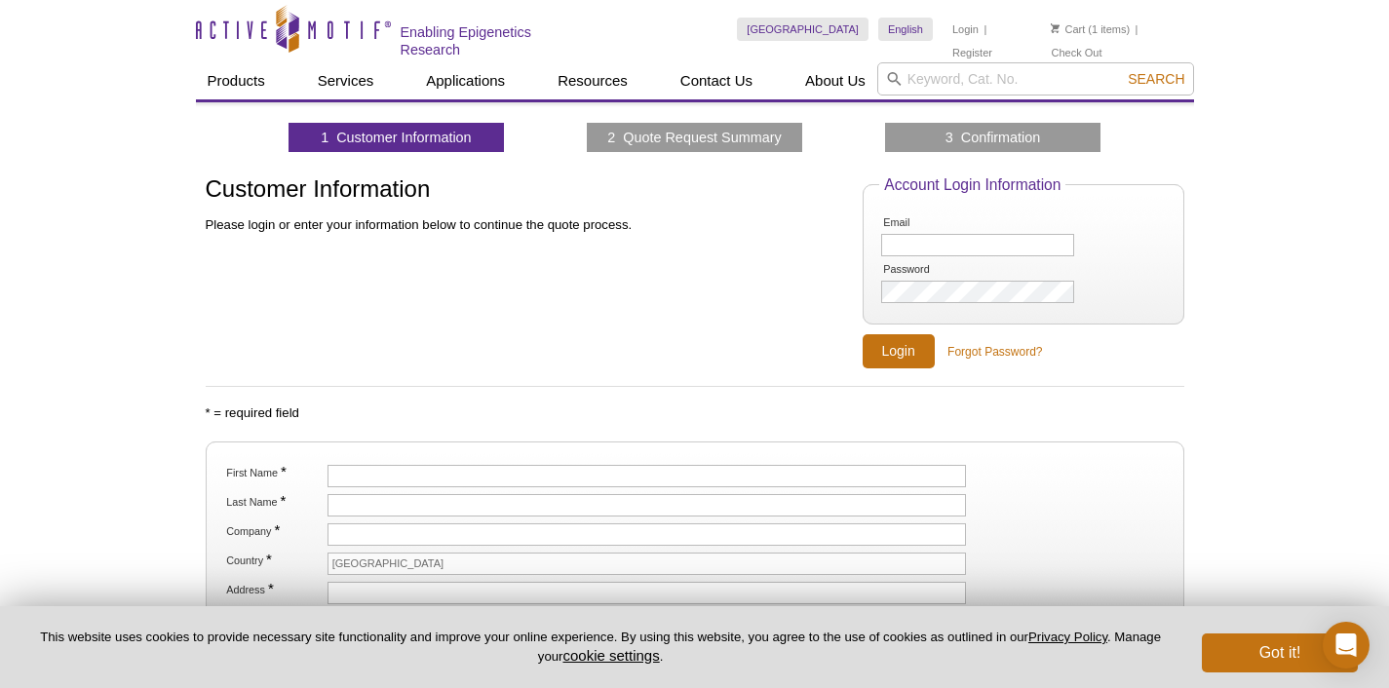
scroll to position [166, 0]
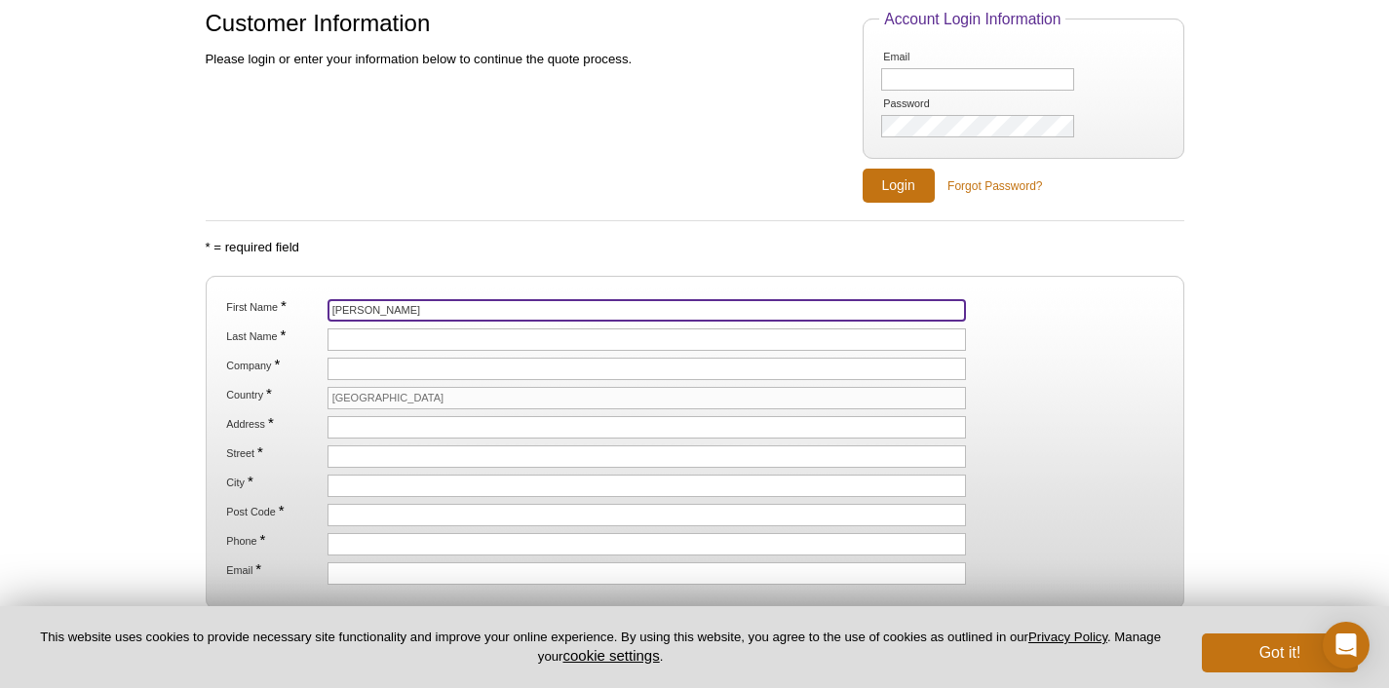
type input "[PERSON_NAME]"
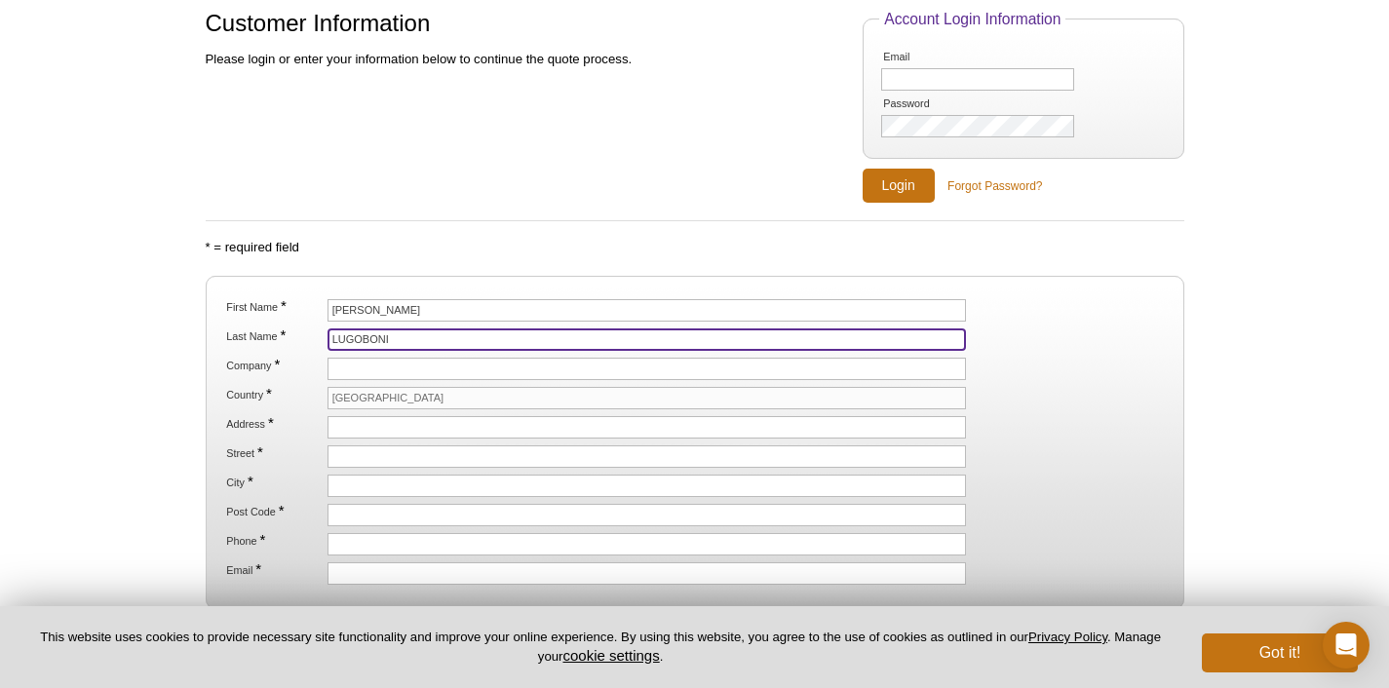
type input "LUGOBONI"
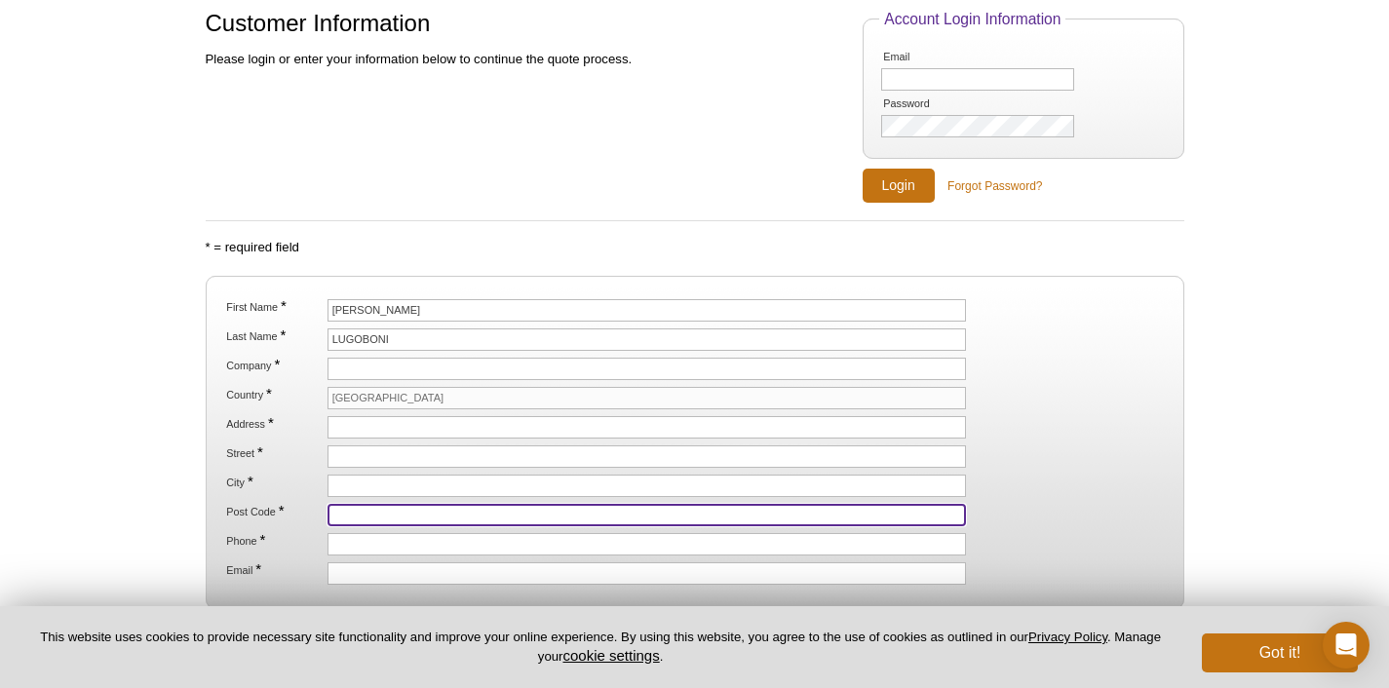
drag, startPoint x: 365, startPoint y: 514, endPoint x: 366, endPoint y: 499, distance: 14.7
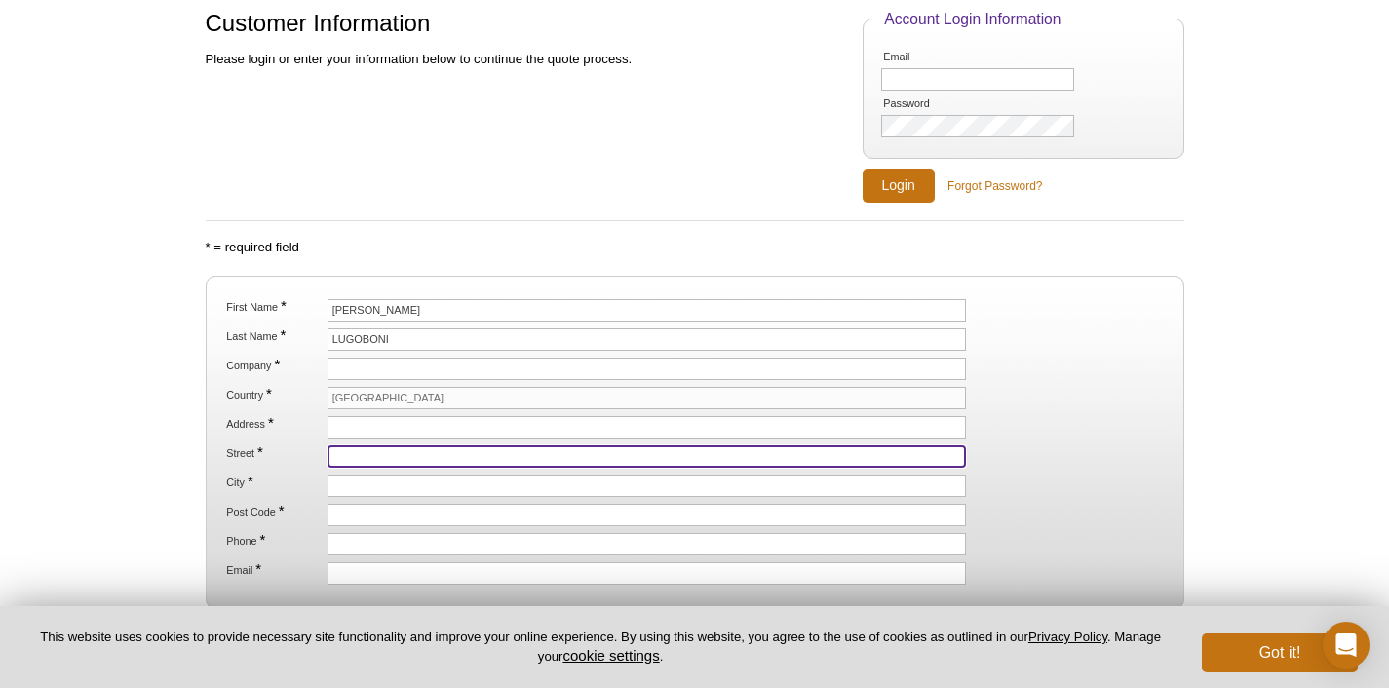
click at [366, 458] on input "Street *" at bounding box center [647, 456] width 639 height 22
paste input "062 99 32 850"
type input "062 99 32 850"
drag, startPoint x: 423, startPoint y: 452, endPoint x: 252, endPoint y: 433, distance: 171.7
click at [252, 433] on ol "First Name * margot Last Name * LUGOBONI Company * Country * France Address * S…" at bounding box center [694, 442] width 944 height 286
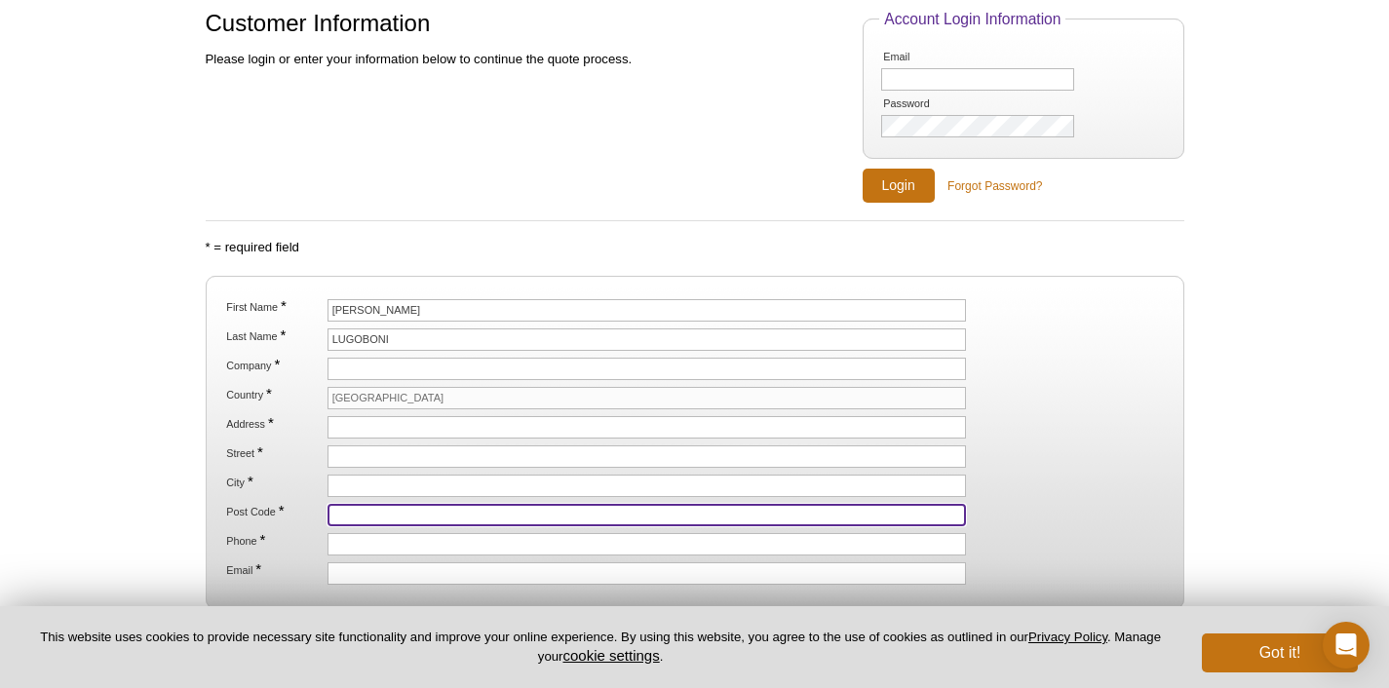
click at [358, 514] on input "Post Code *" at bounding box center [647, 515] width 639 height 22
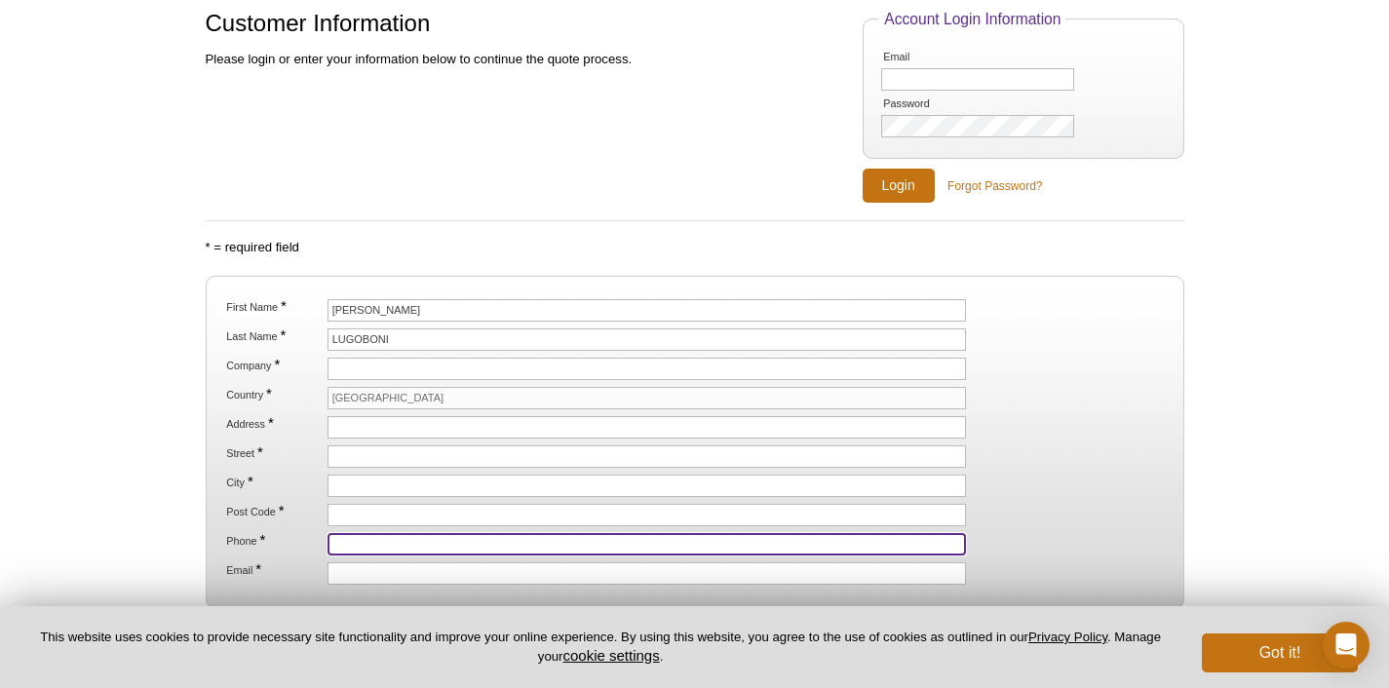
click at [361, 547] on input "Phone *" at bounding box center [647, 544] width 639 height 22
paste input "062 99 32 850"
type input "062 99 32 850"
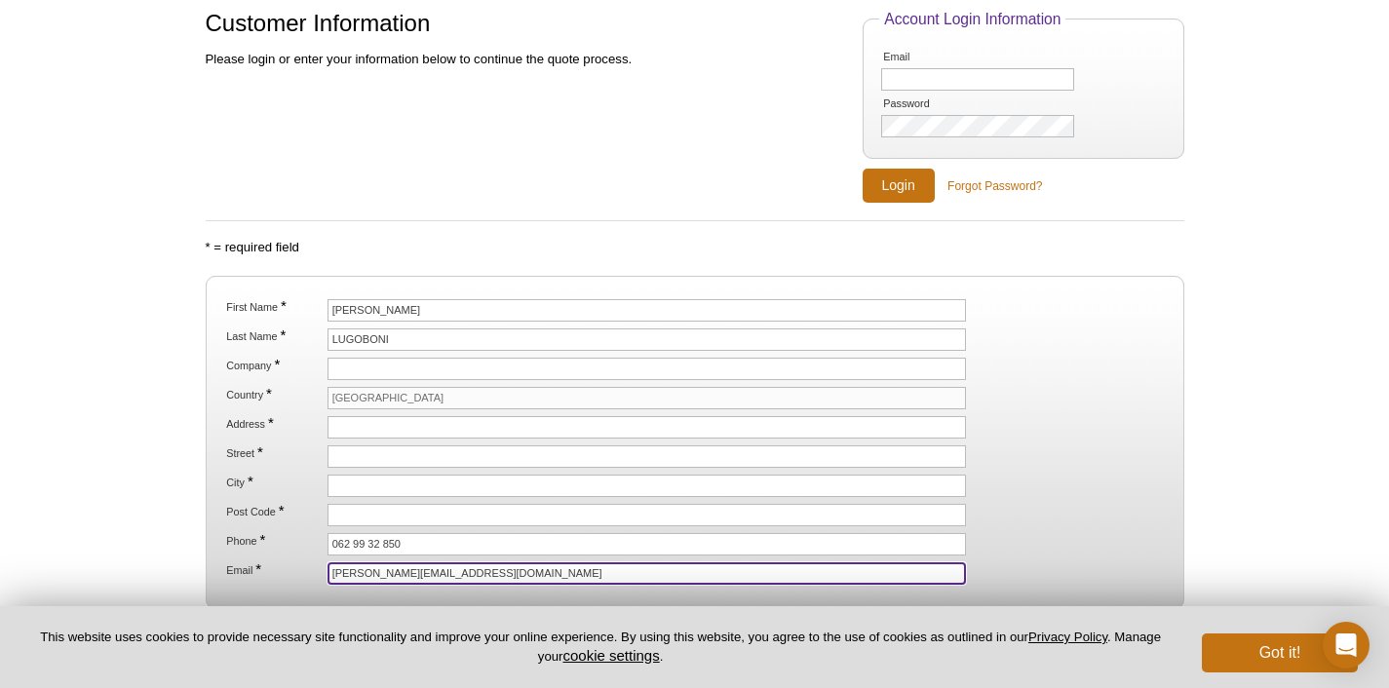
type input "[PERSON_NAME][EMAIL_ADDRESS][DOMAIN_NAME]"
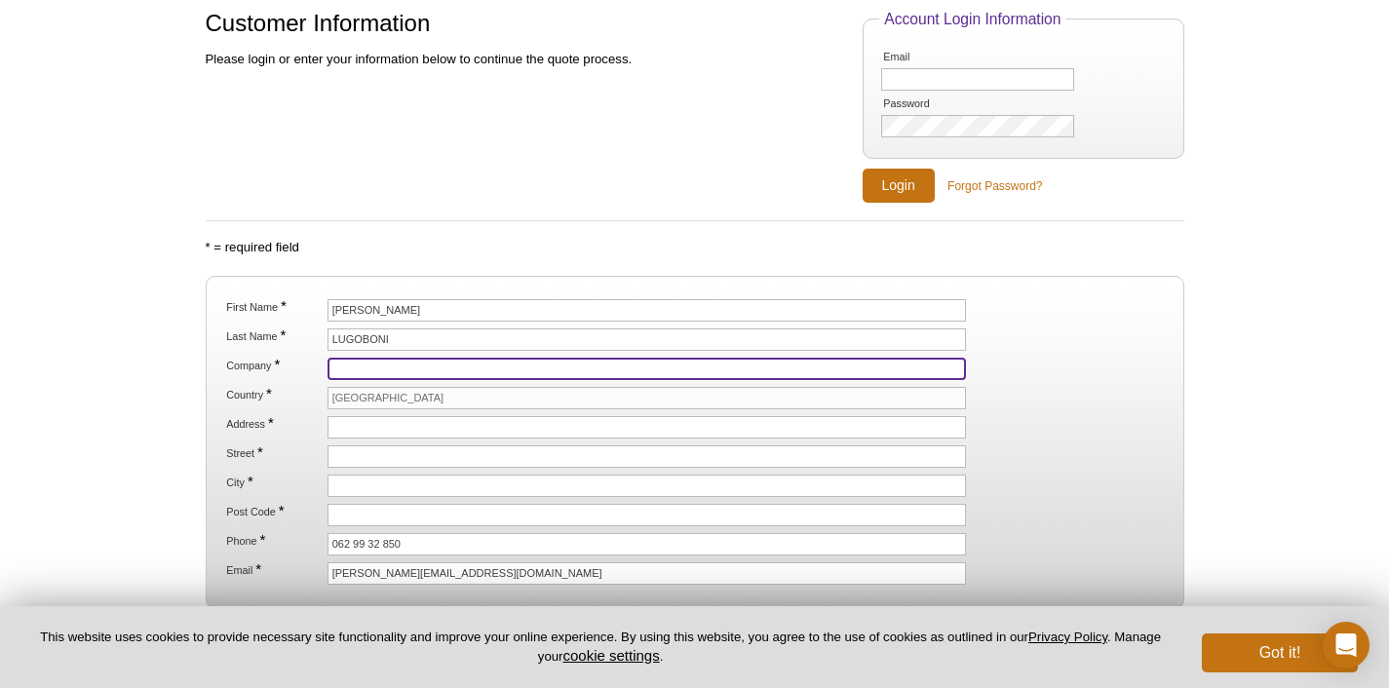
paste input "Gred: Umr 6293 Inserm U 1103"
type input "Gred: Umr 6293 Inserm U 1103"
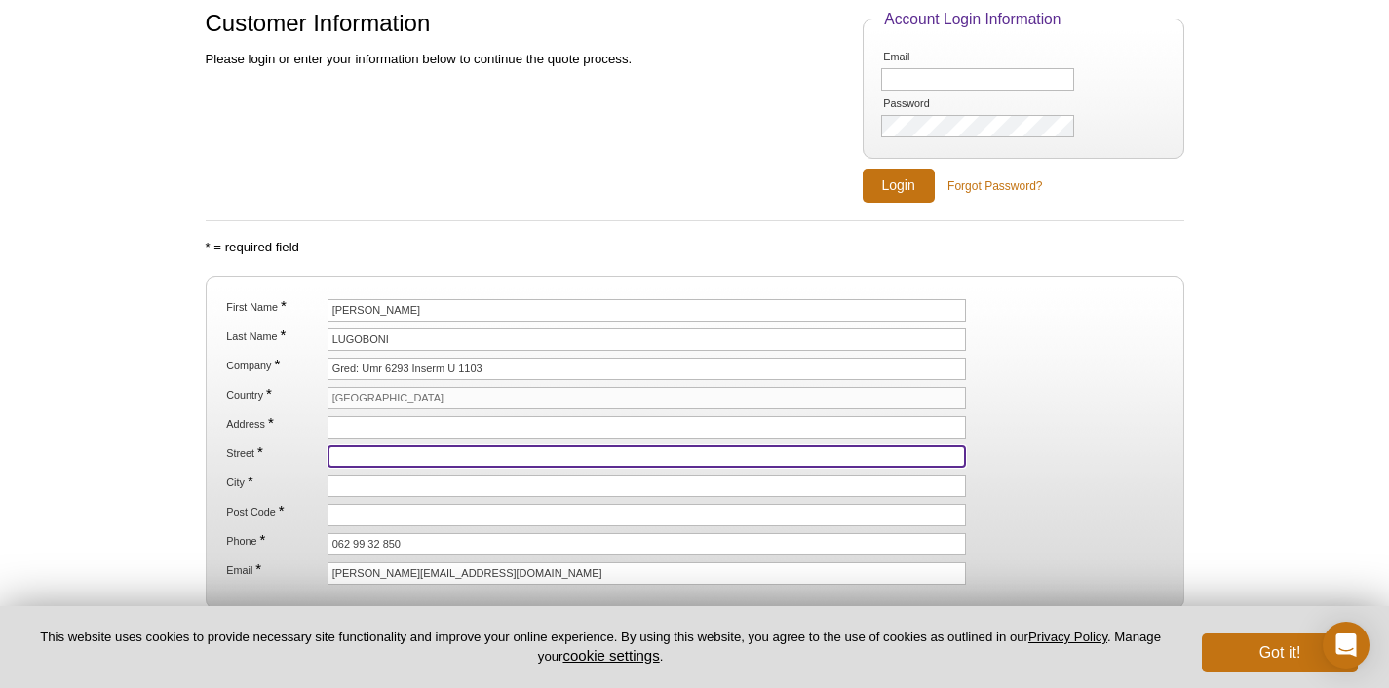
click at [406, 456] on input "Street *" at bounding box center [647, 456] width 639 height 22
type input "N"
type input "[GEOGRAPHIC_DATA]"
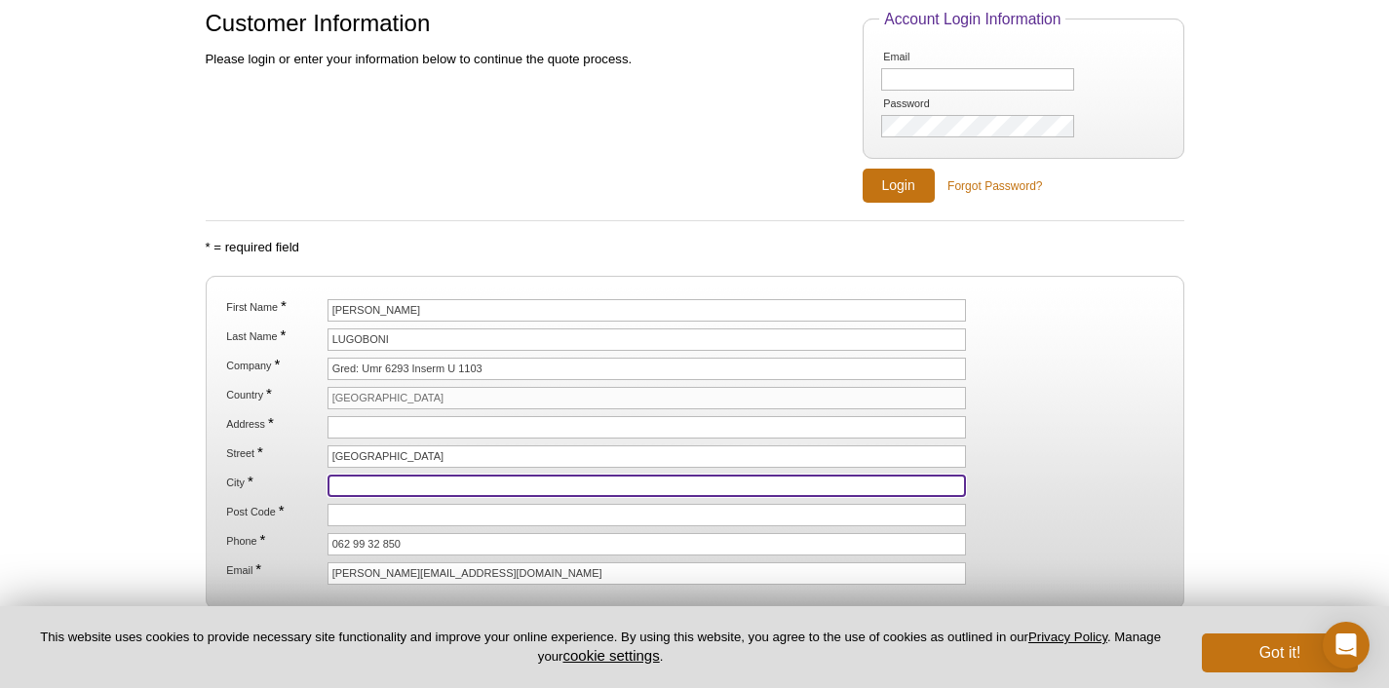
click at [416, 476] on input "City *" at bounding box center [647, 486] width 639 height 22
type input "BRON CEDEX"
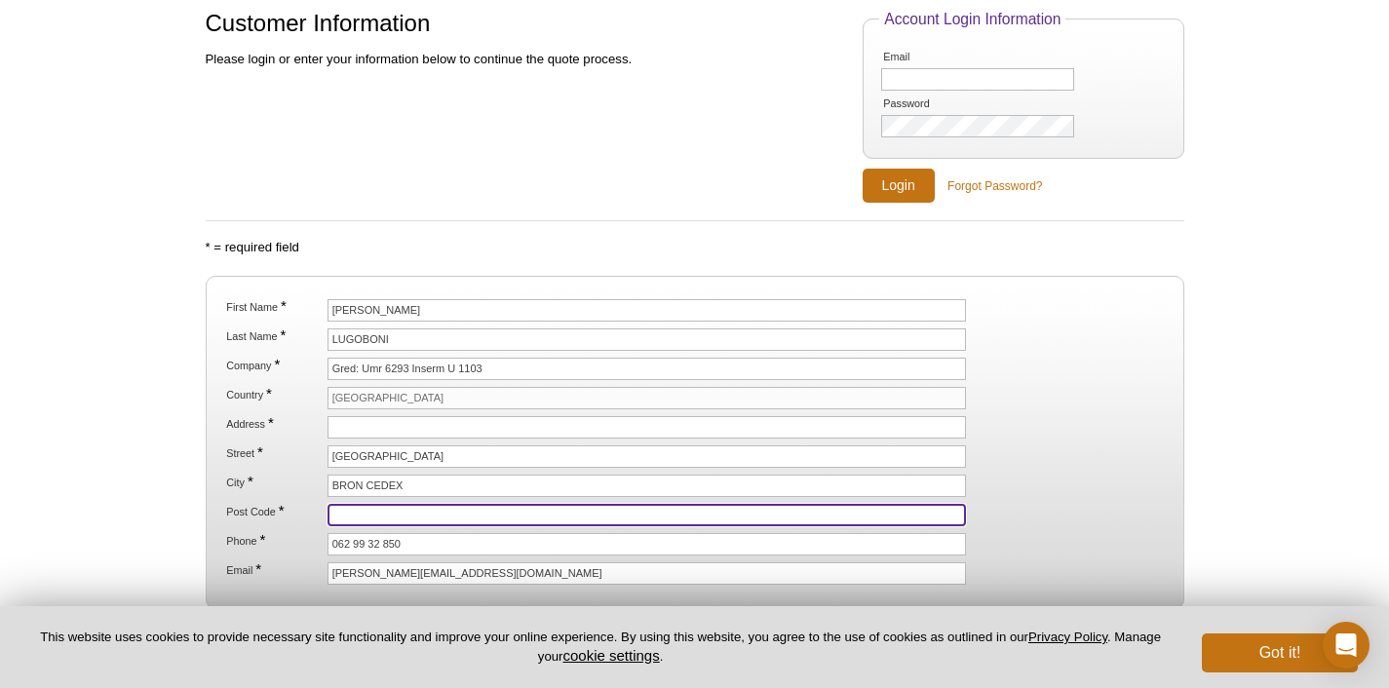
click at [571, 515] on input "Post Code *" at bounding box center [647, 515] width 639 height 22
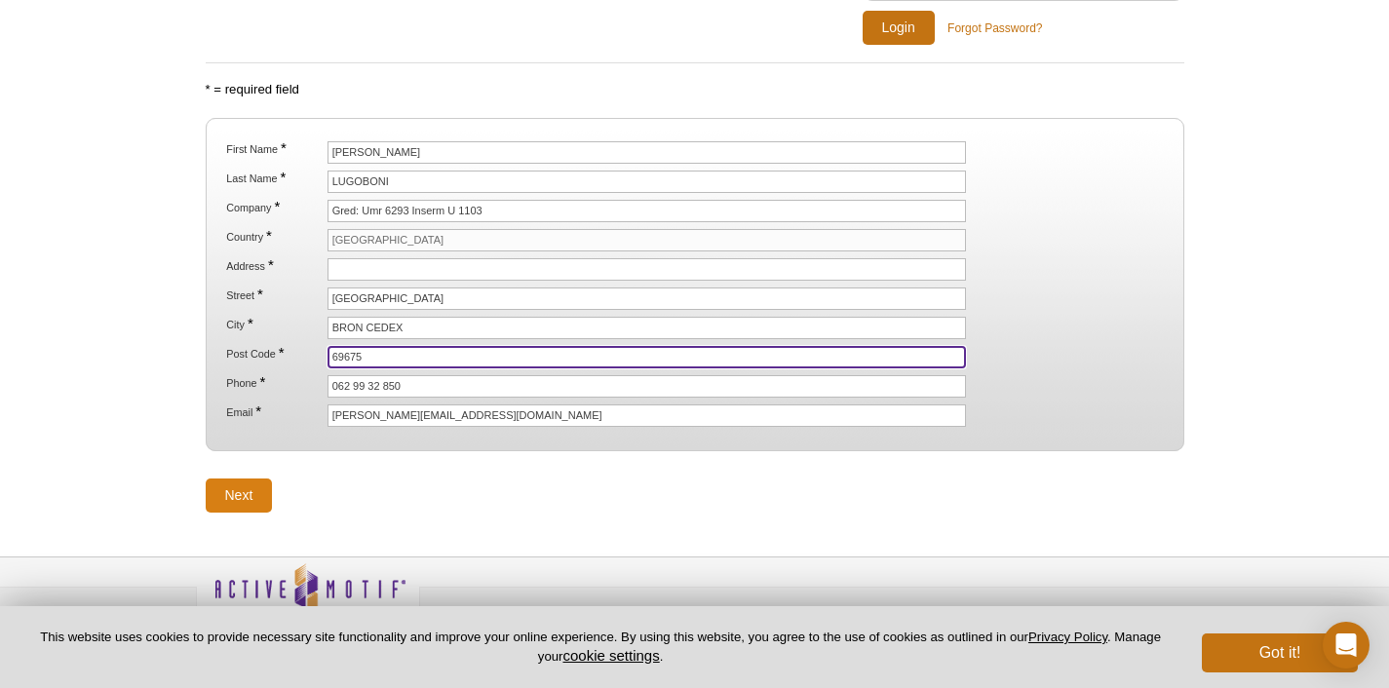
type input "69675"
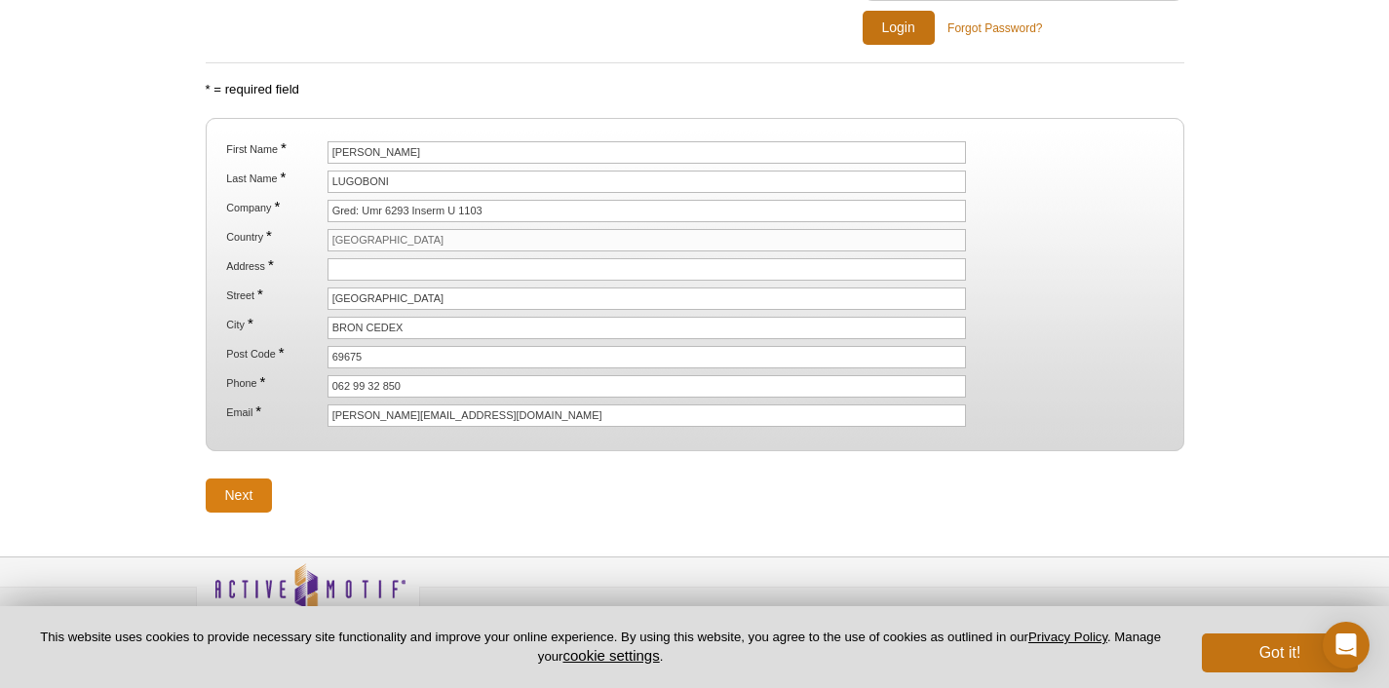
click at [226, 500] on input "Next" at bounding box center [239, 496] width 67 height 34
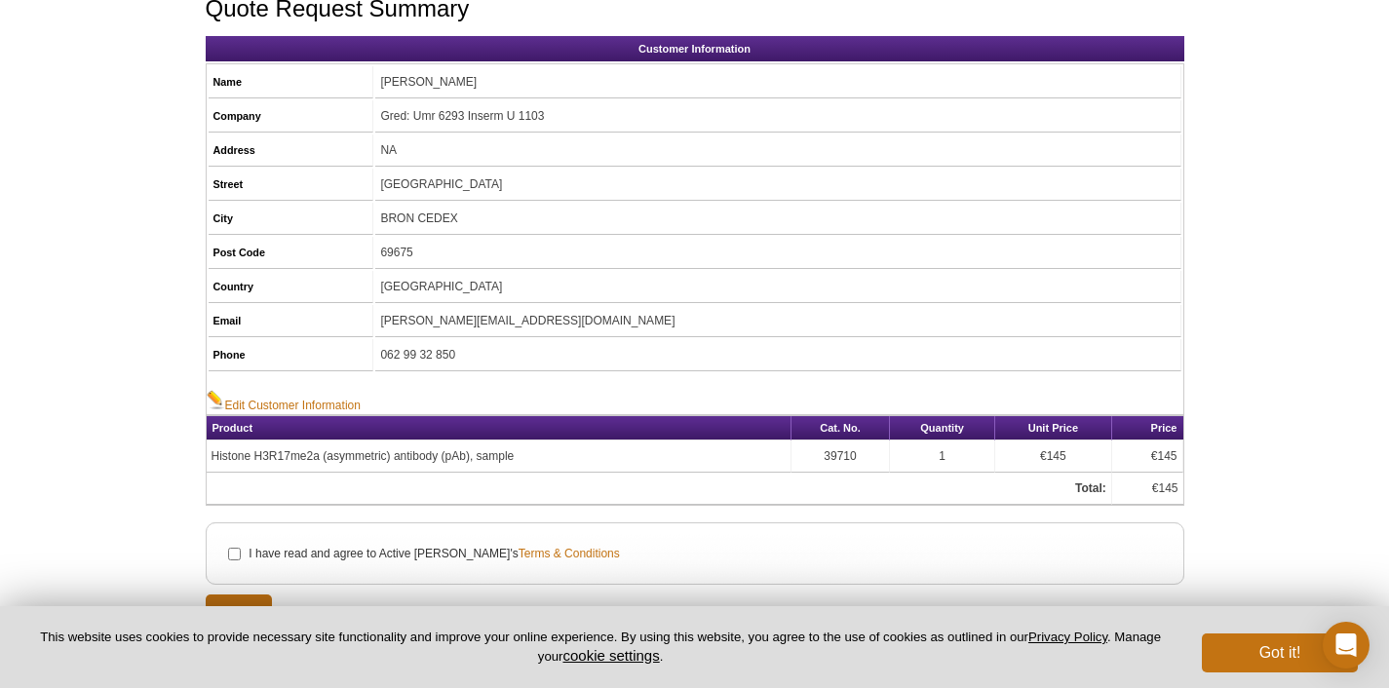
scroll to position [332, 0]
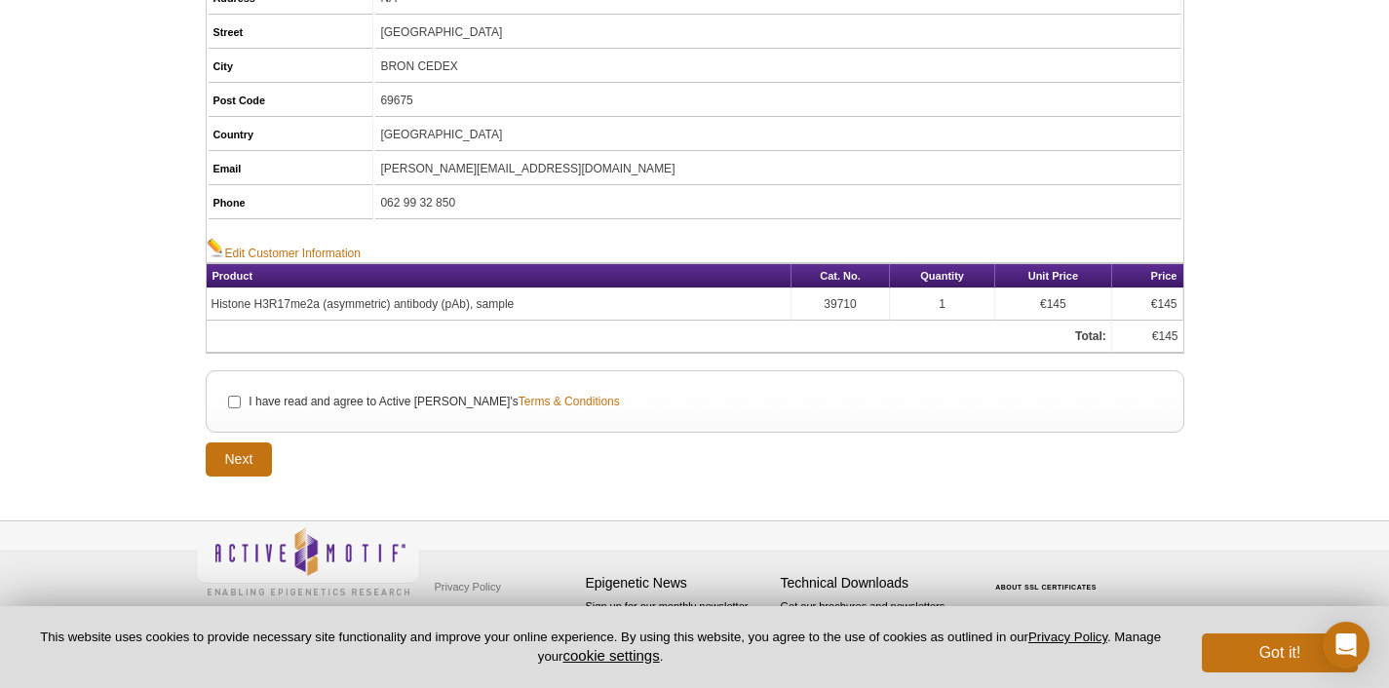
click at [285, 405] on label "I have read and agree to Active [PERSON_NAME]'s Terms & Conditions" at bounding box center [433, 402] width 372 height 18
click at [241, 405] on input "I have read and agree to Active [PERSON_NAME]'s Terms & Conditions" at bounding box center [234, 402] width 13 height 13
checkbox input "true"
click at [247, 457] on input "Next" at bounding box center [239, 460] width 67 height 34
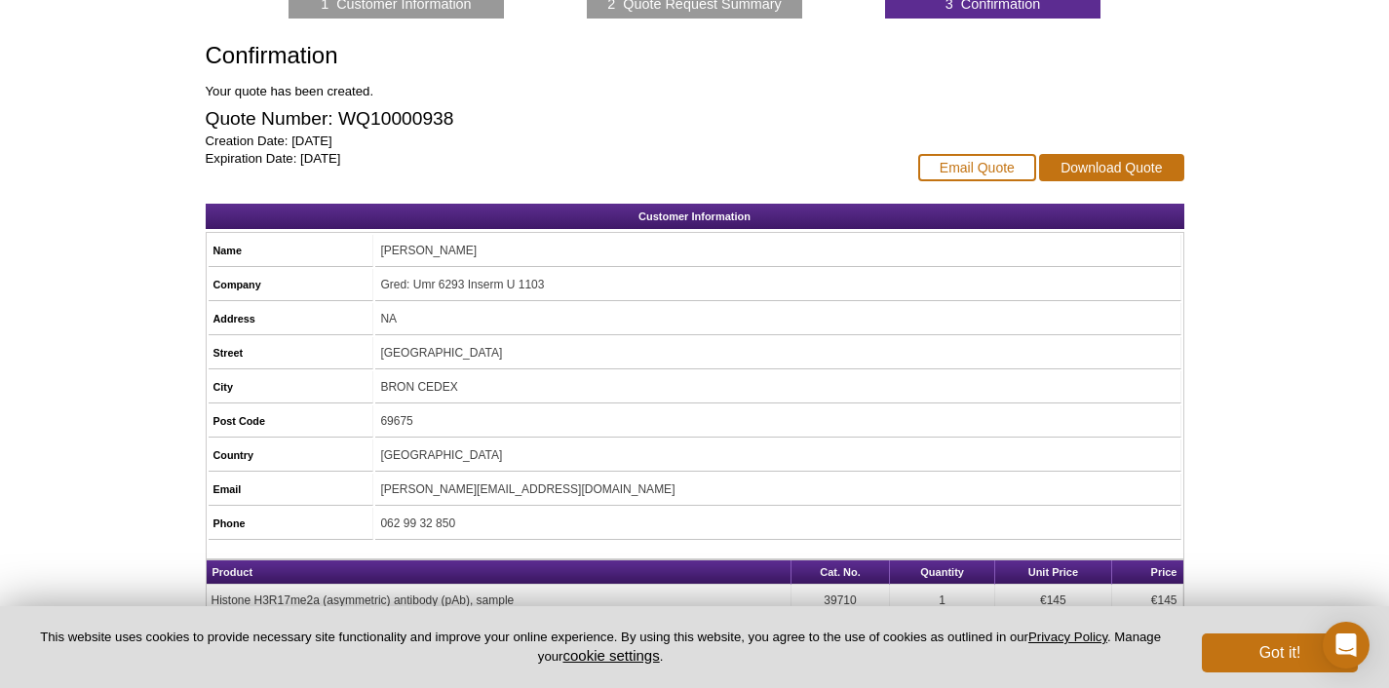
scroll to position [304, 0]
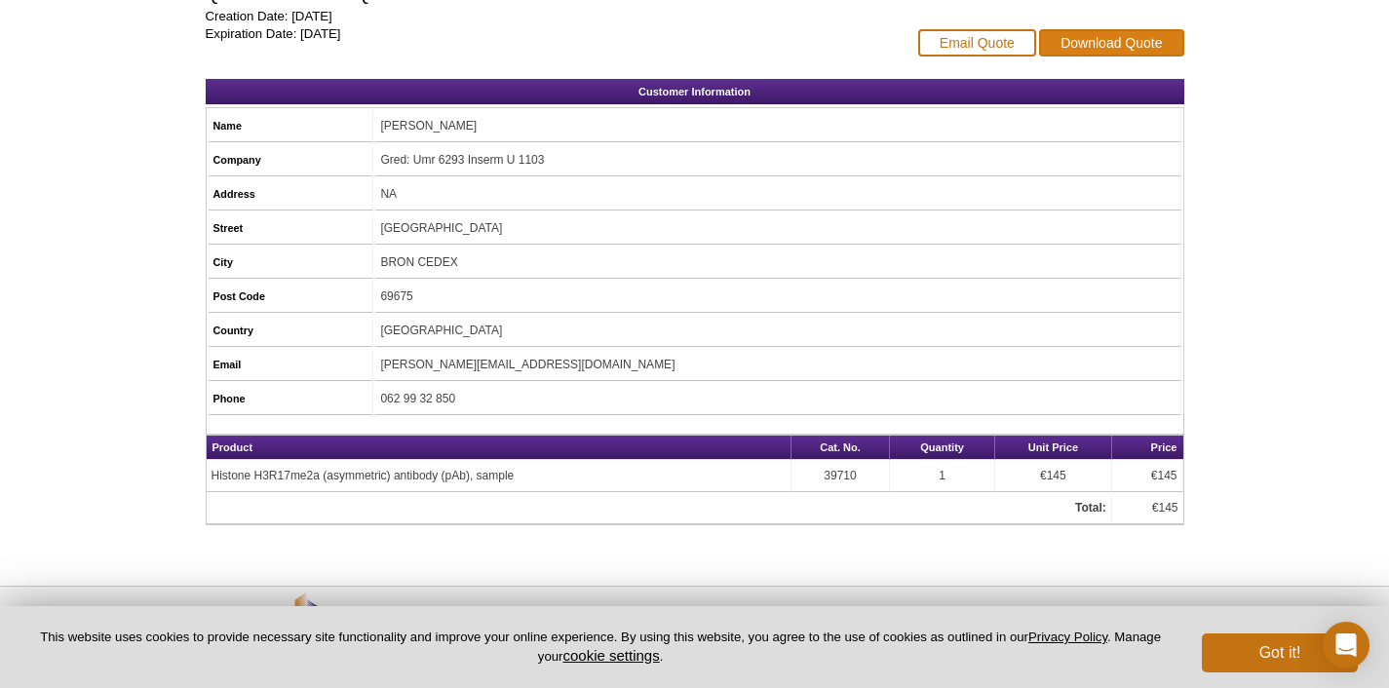
click at [1161, 51] on link "Download Quote" at bounding box center [1111, 42] width 144 height 27
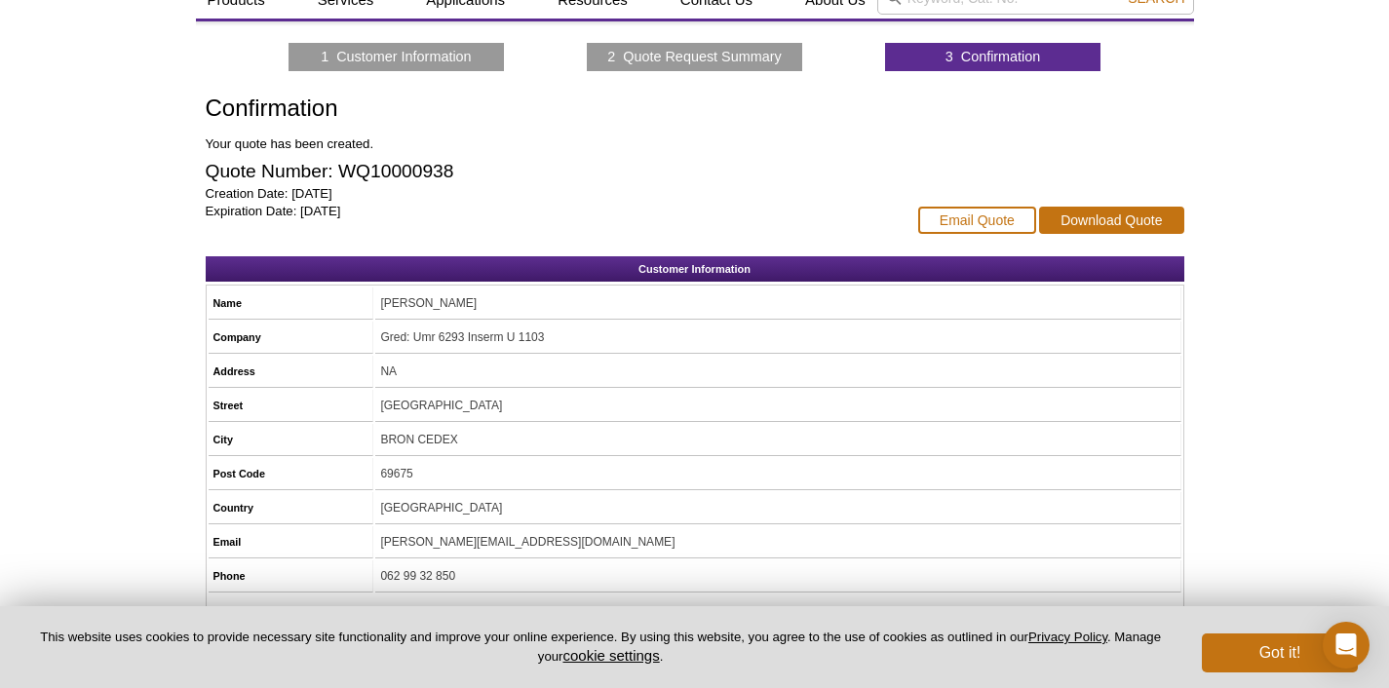
scroll to position [0, 0]
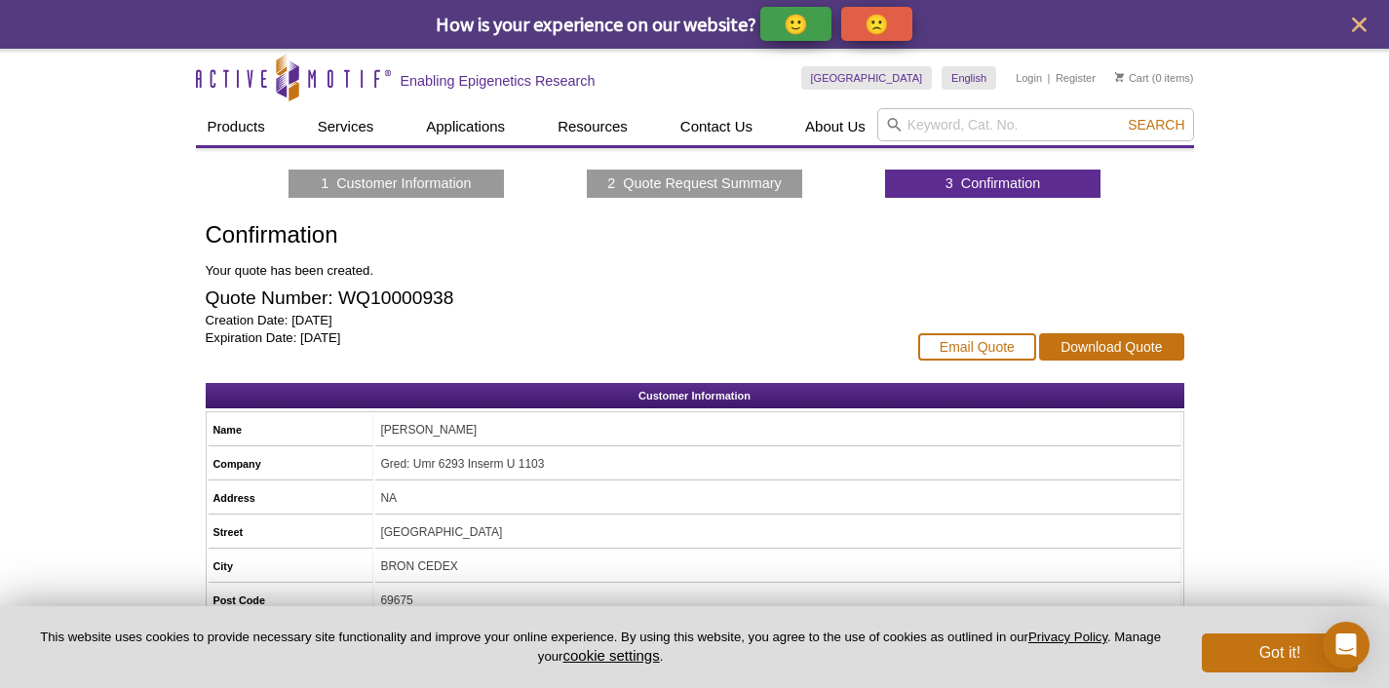
click at [826, 279] on p "Your quote has been created." at bounding box center [552, 271] width 693 height 18
